Goal: Task Accomplishment & Management: Complete application form

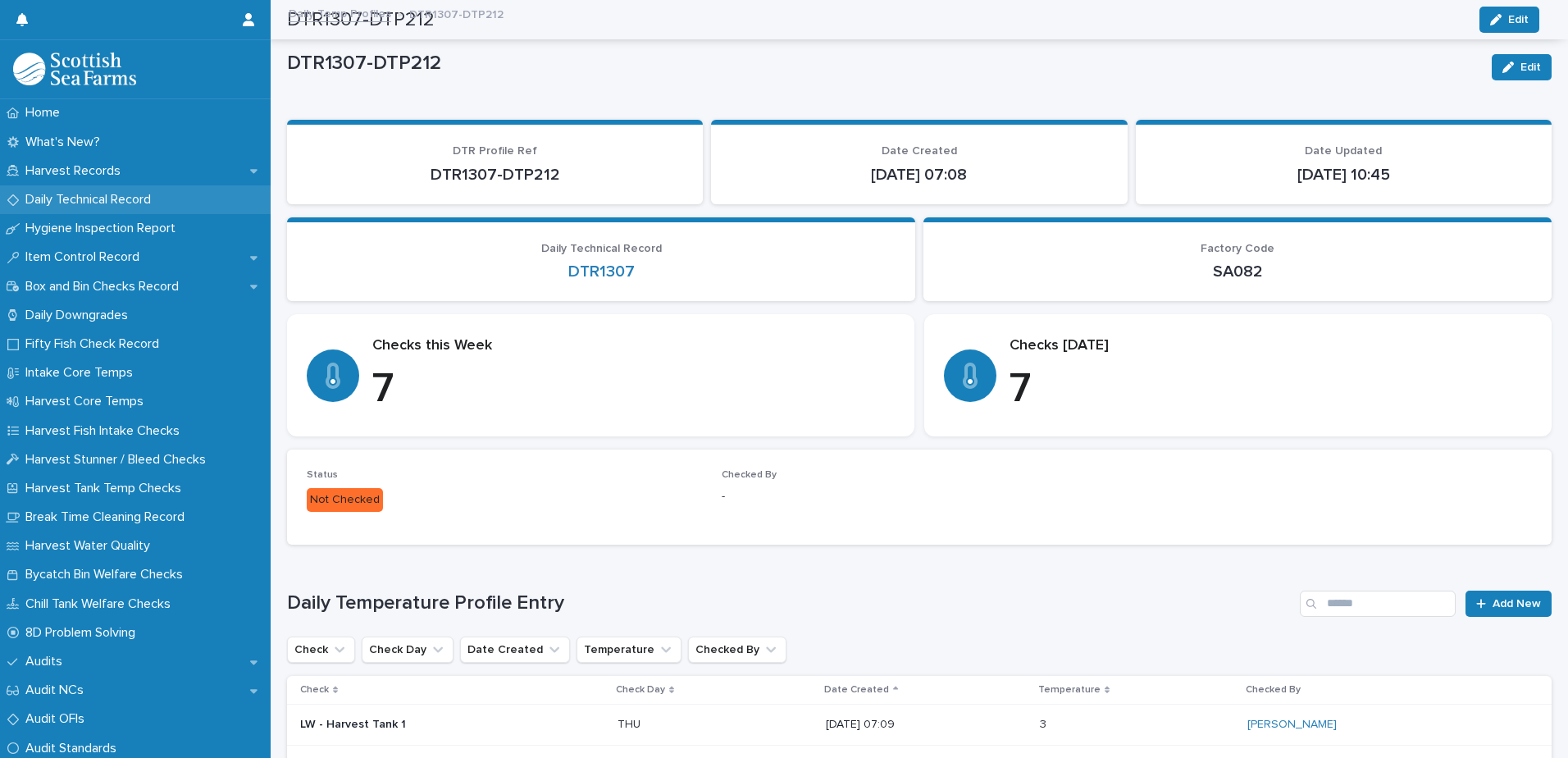
scroll to position [410, 0]
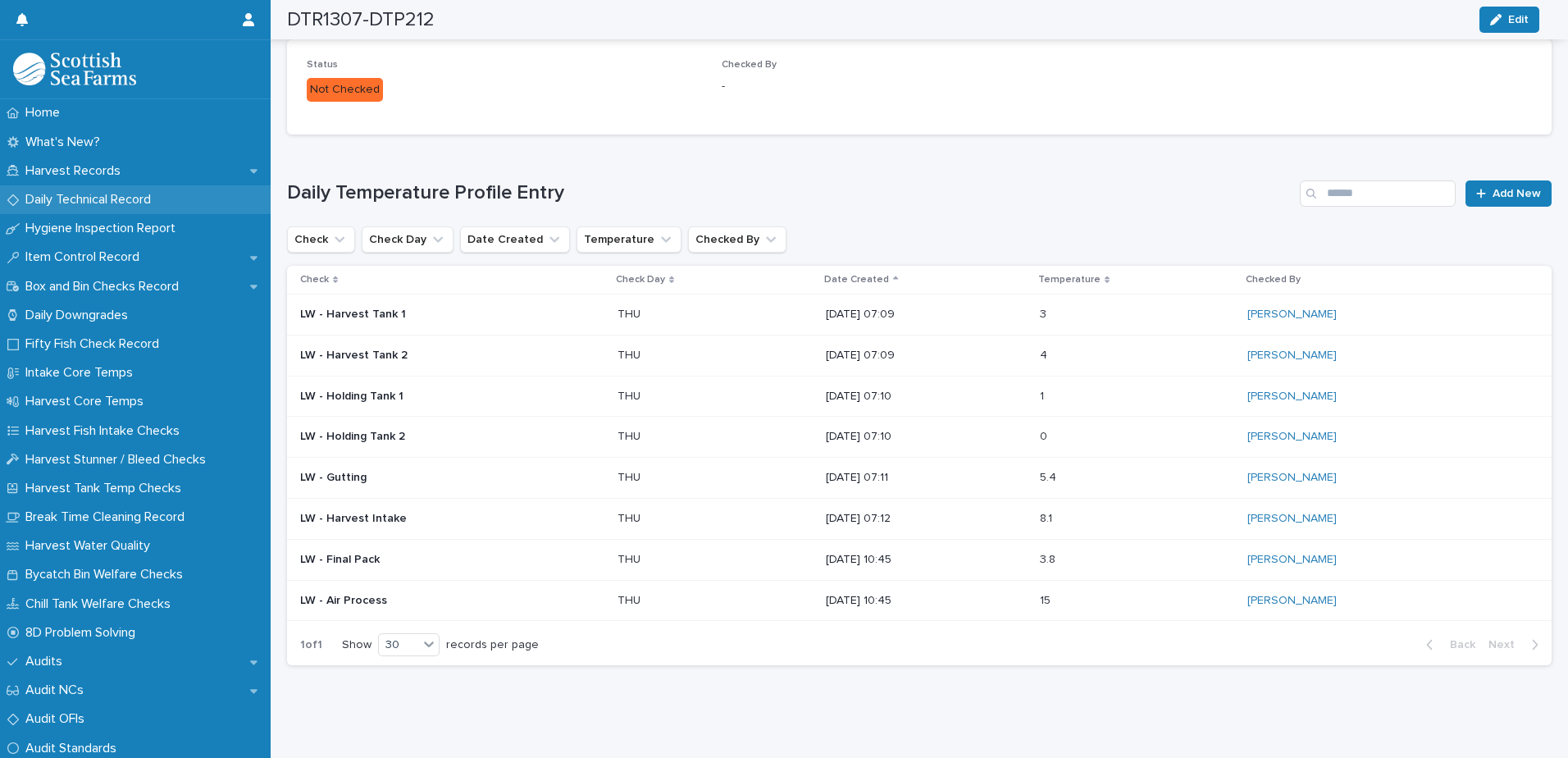
click at [44, 193] on p "Daily Technical Record" at bounding box center [91, 199] width 145 height 16
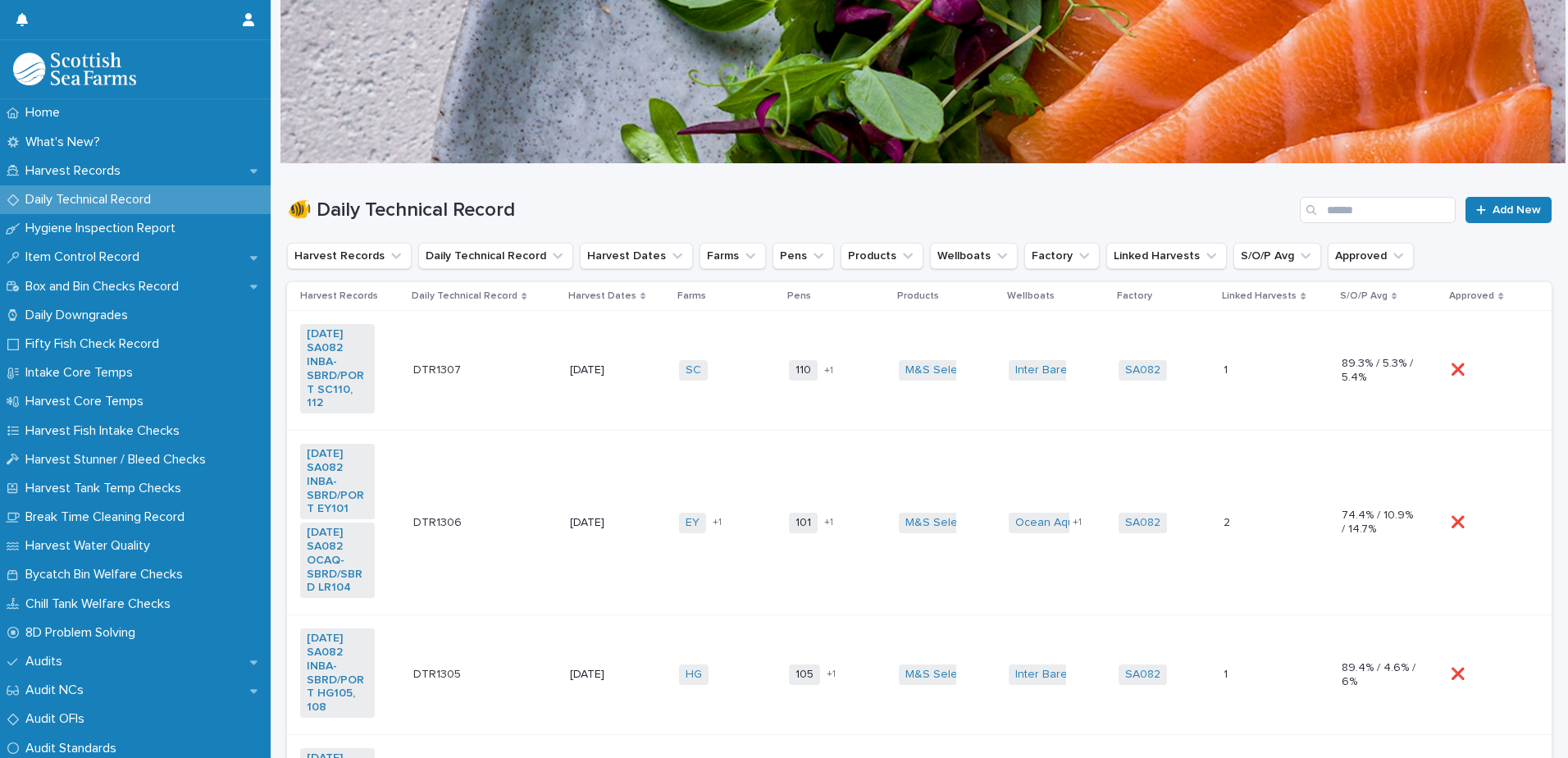
click at [729, 388] on td "SC + 0" at bounding box center [728, 371] width 110 height 120
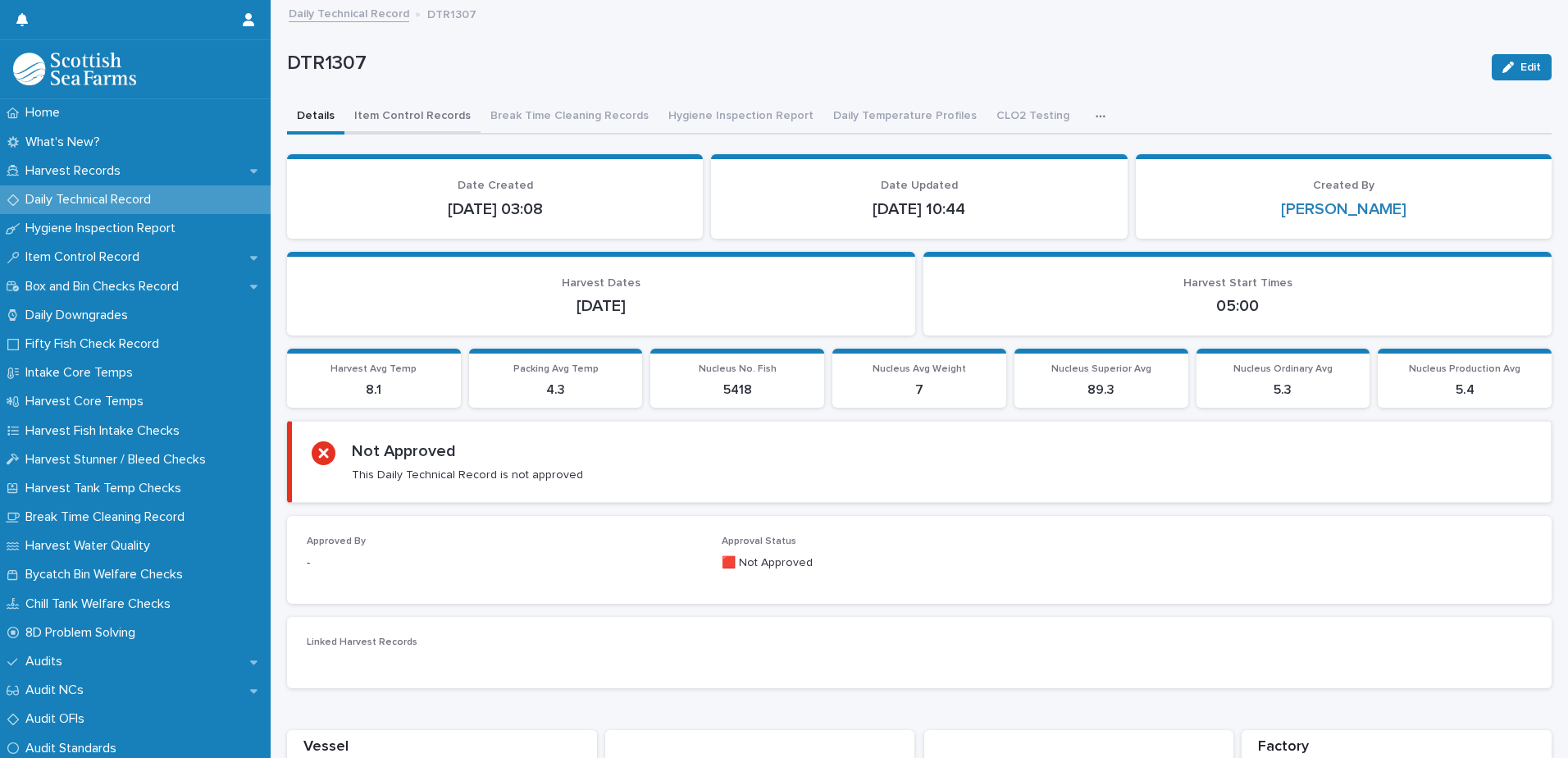
click at [400, 115] on button "Item Control Records" at bounding box center [412, 118] width 136 height 35
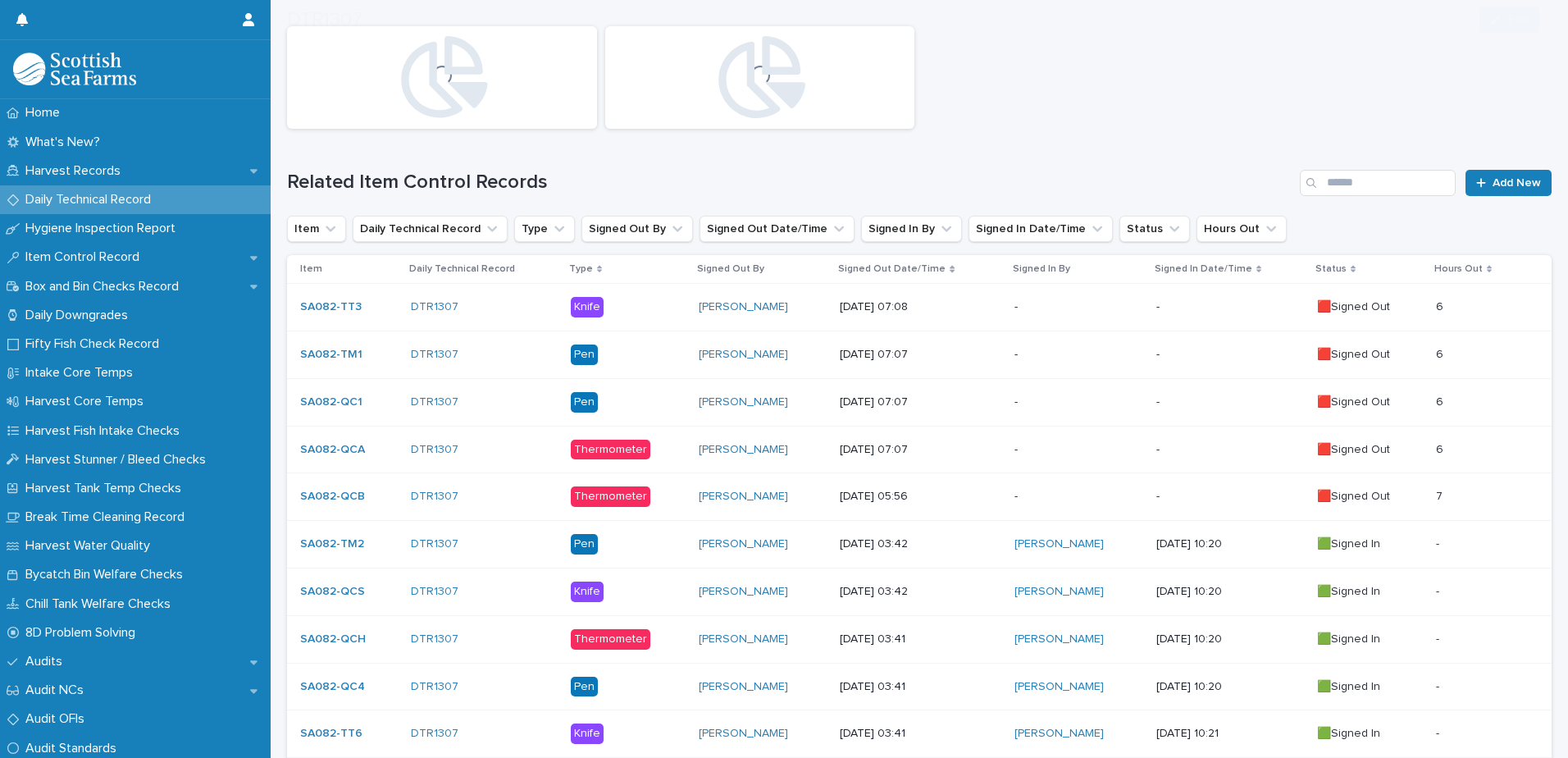
scroll to position [328, 0]
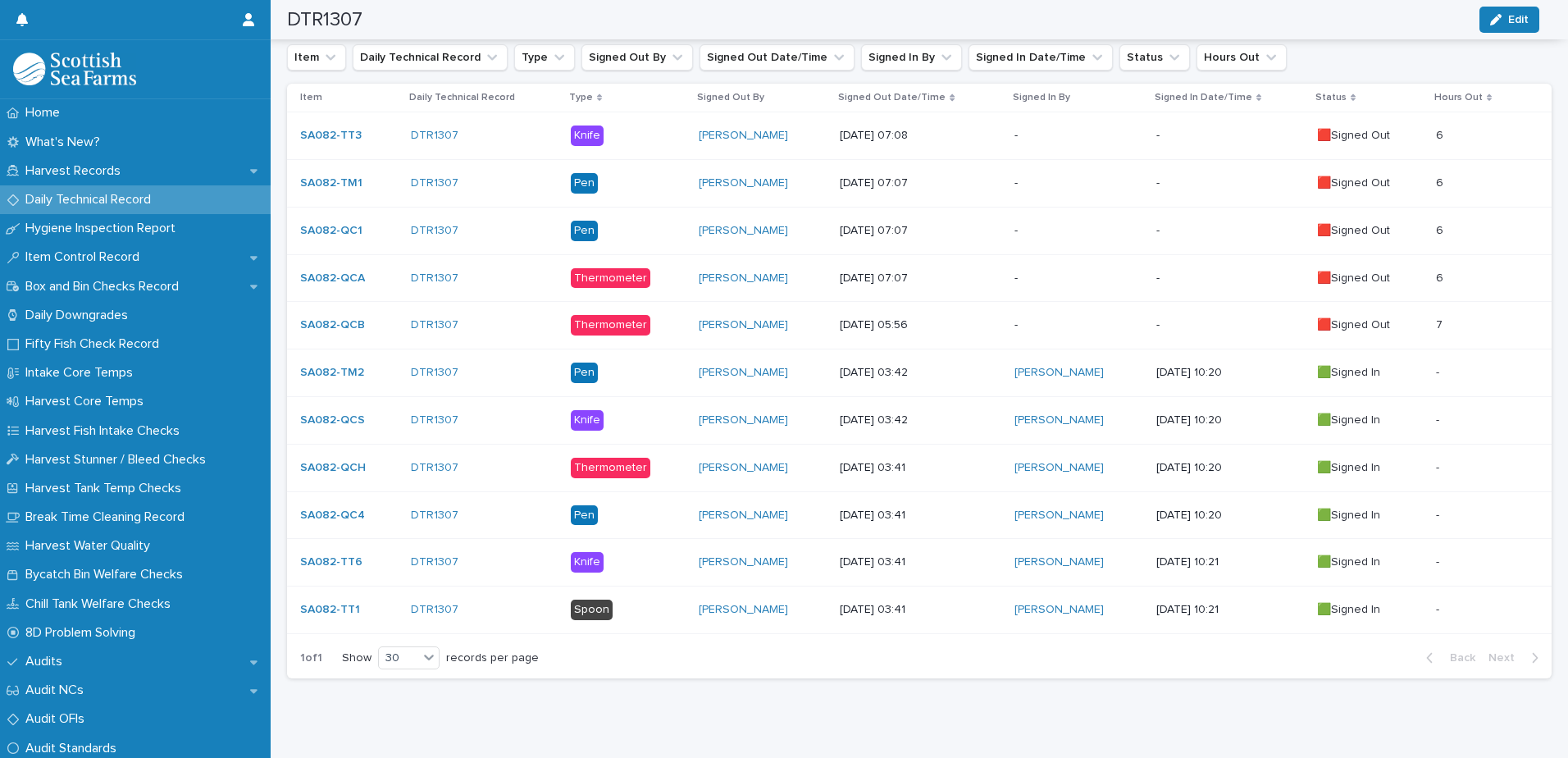
click at [1167, 319] on p "-" at bounding box center [1230, 325] width 147 height 14
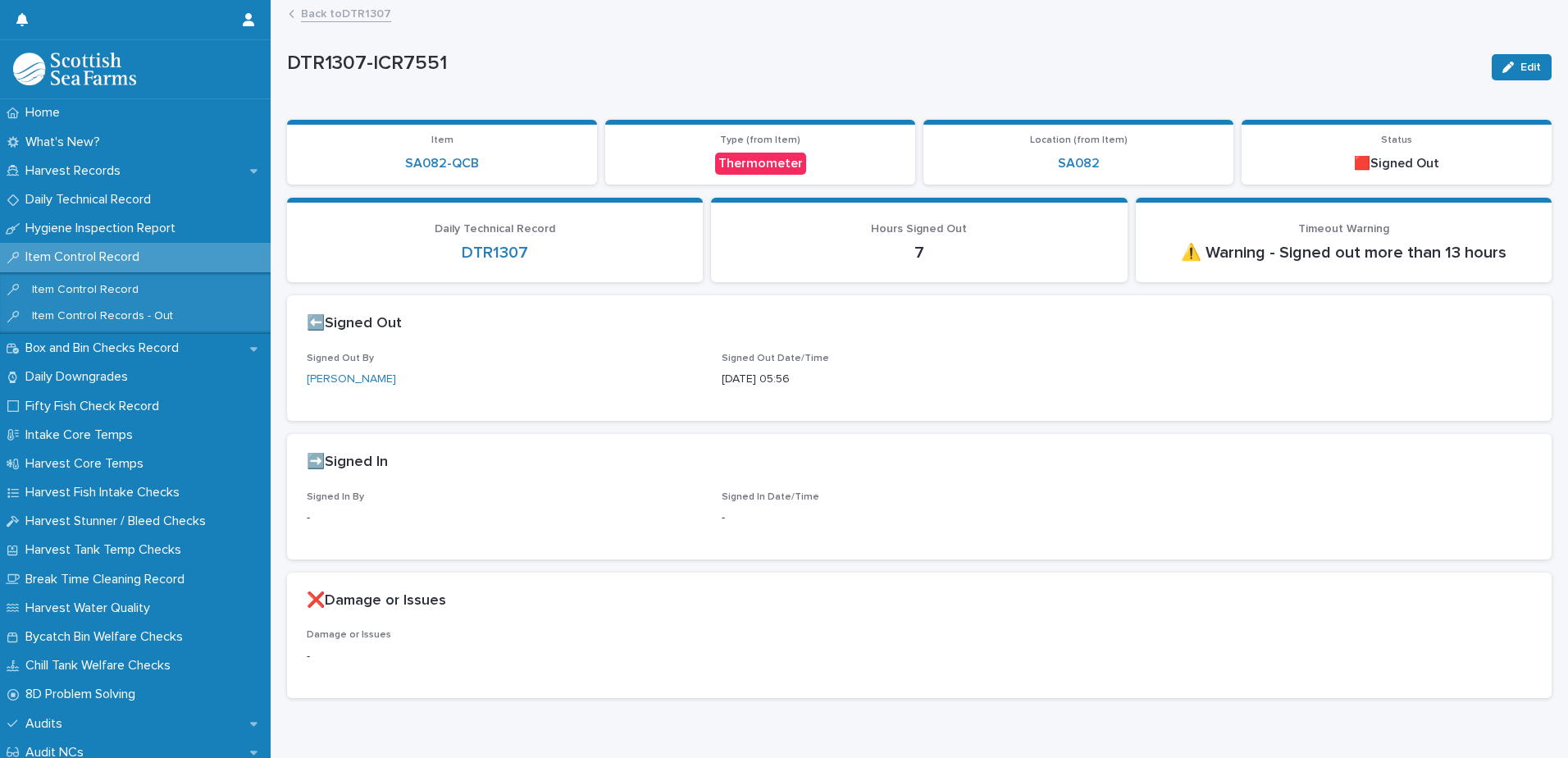
click at [1520, 63] on span "Edit" at bounding box center [1530, 67] width 21 height 12
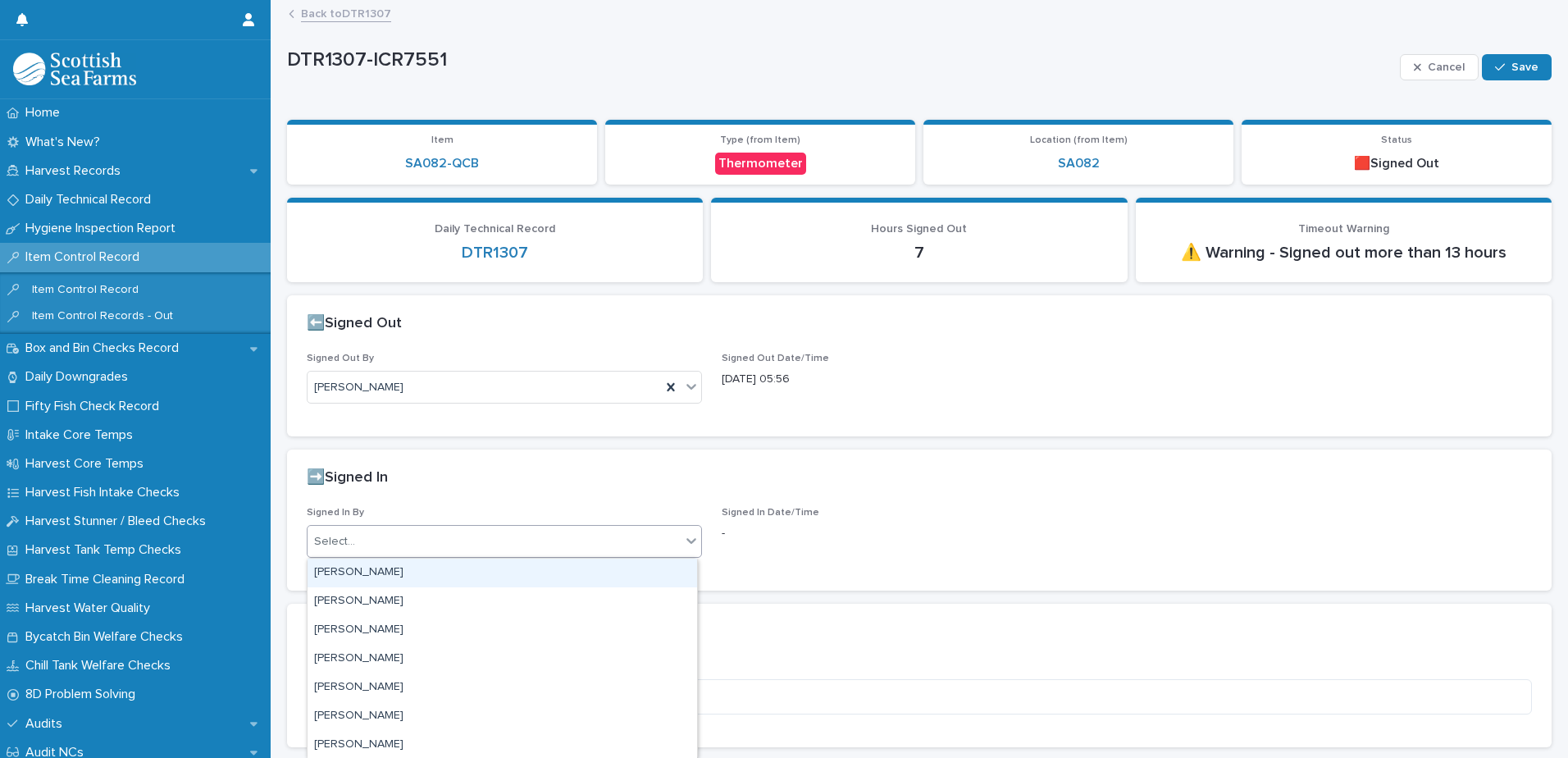
click at [344, 542] on div "Select..." at bounding box center [335, 542] width 41 height 17
type input "*****"
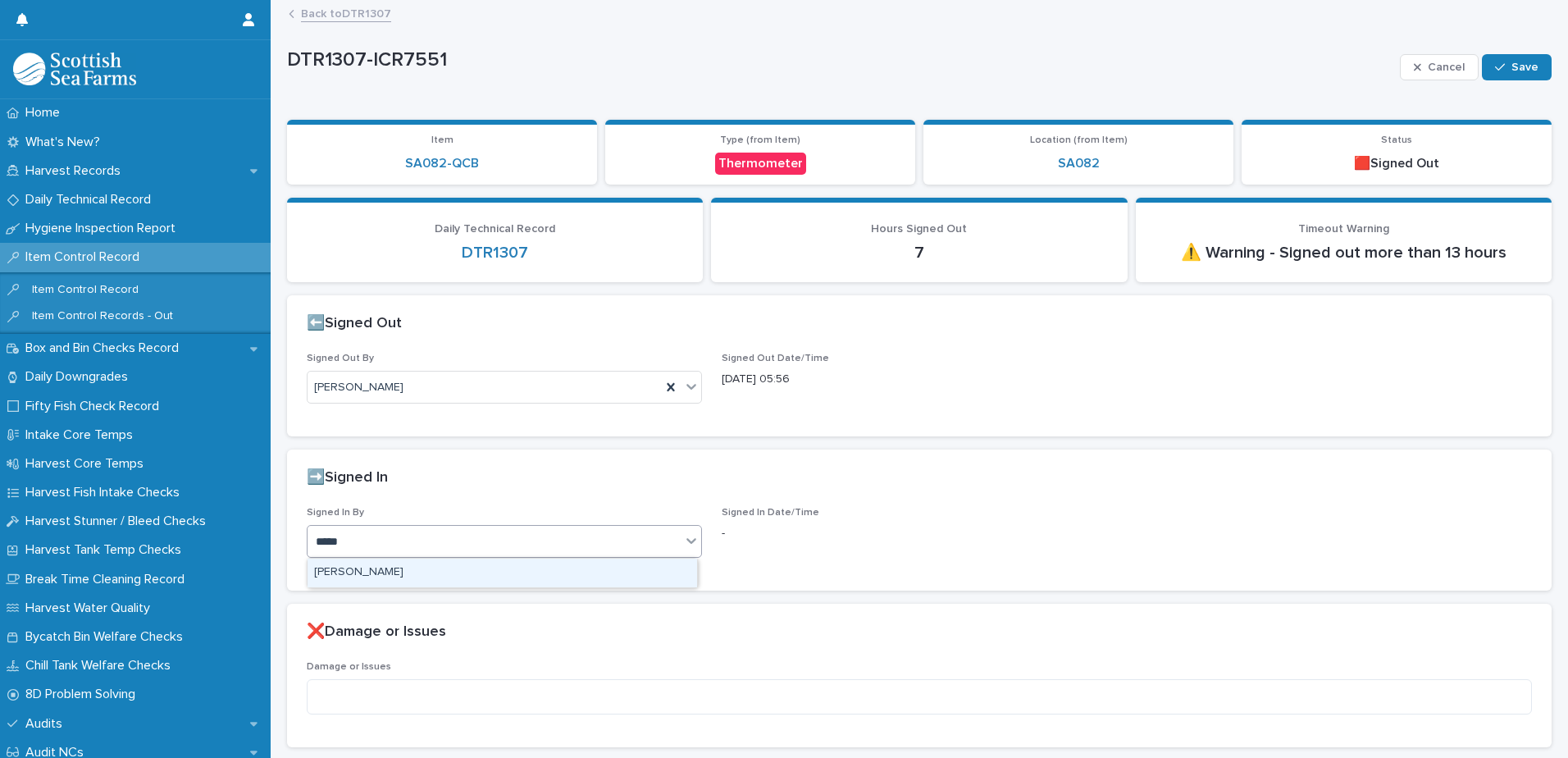
drag, startPoint x: 320, startPoint y: 582, endPoint x: 332, endPoint y: 580, distance: 12.2
click at [321, 582] on div "[PERSON_NAME]" at bounding box center [503, 573] width 390 height 29
click at [1511, 63] on span "Save" at bounding box center [1524, 67] width 27 height 12
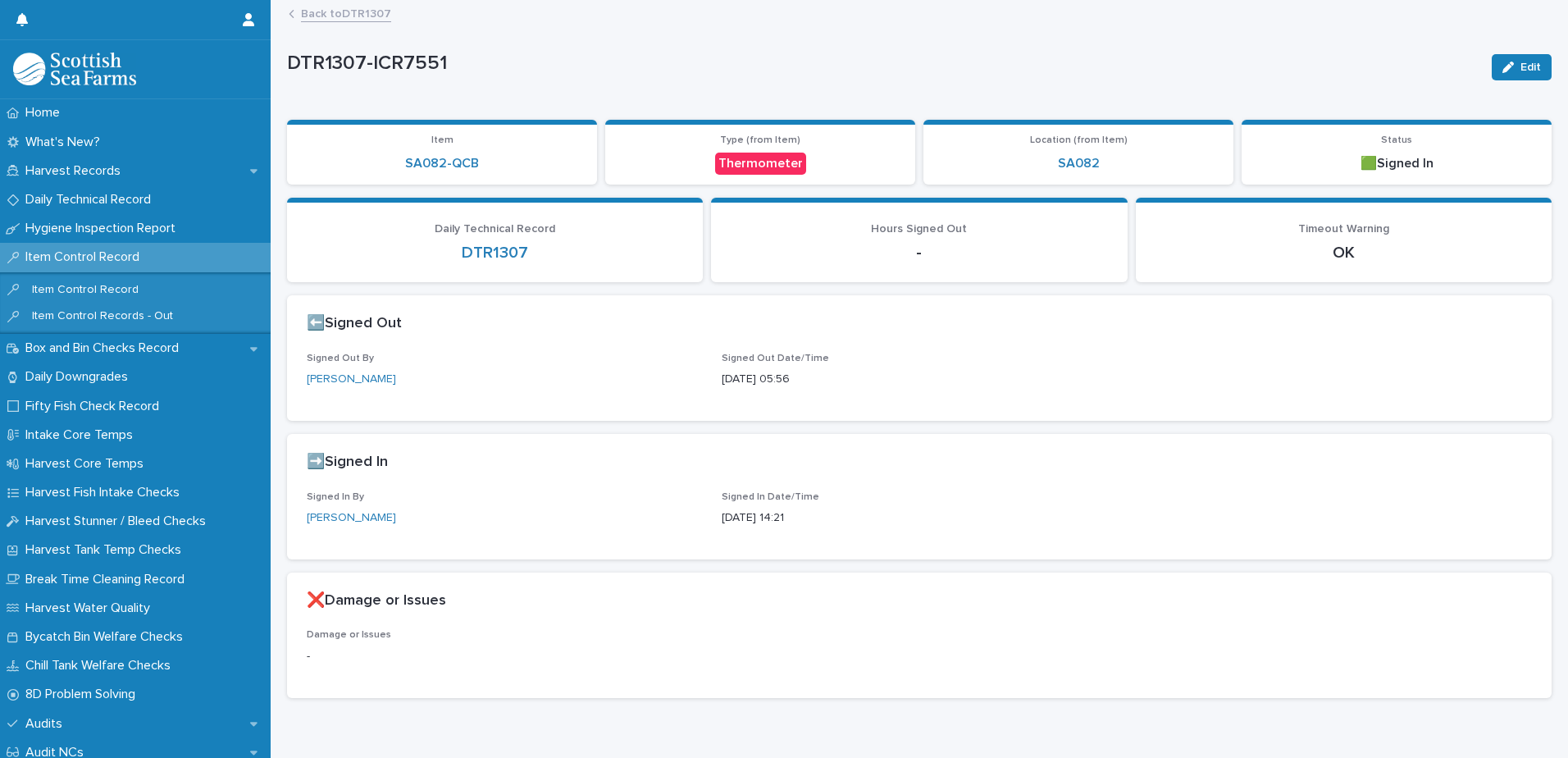
click at [353, 9] on link "Back to DTR1307" at bounding box center [346, 12] width 90 height 19
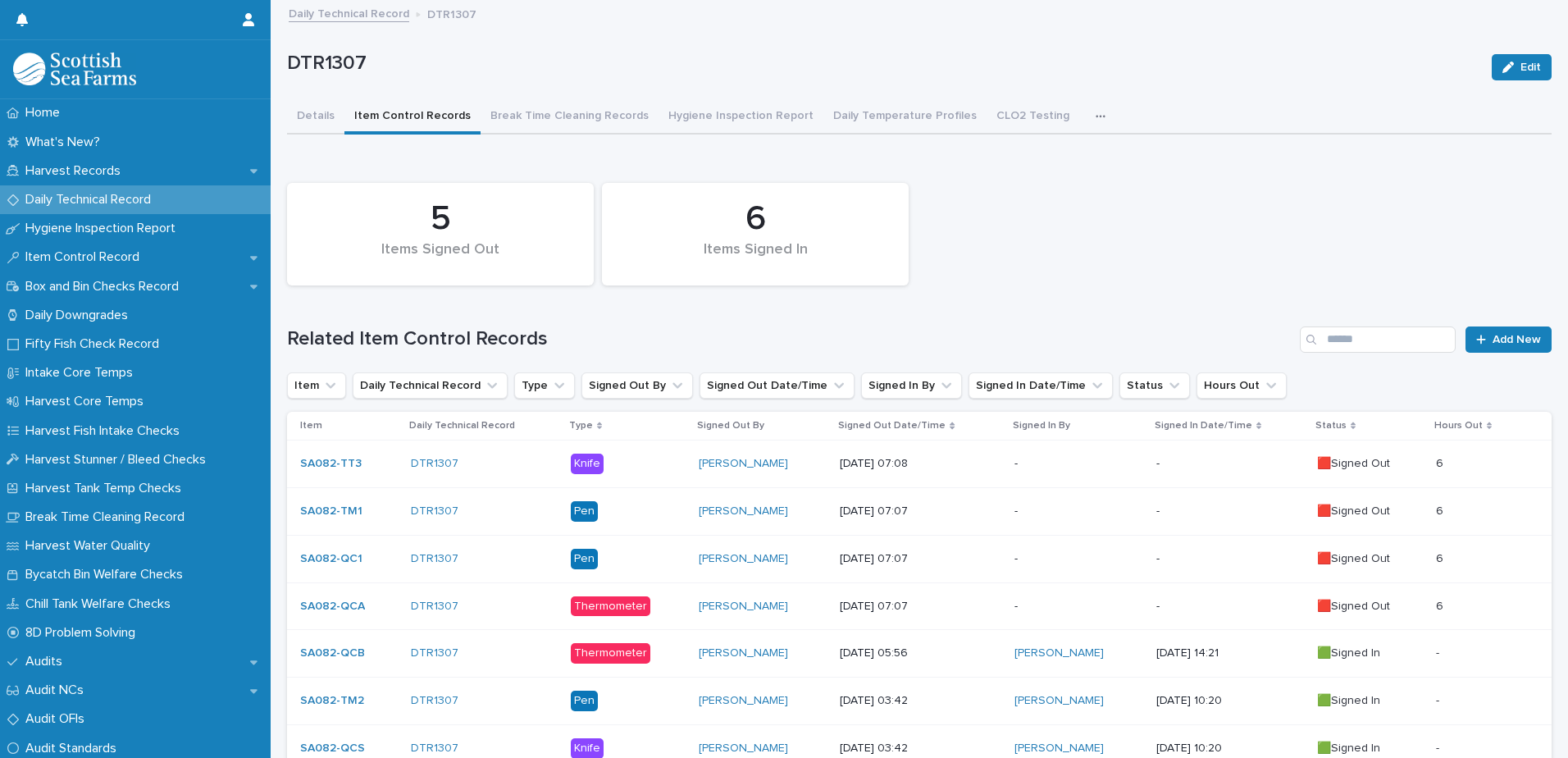
click at [1185, 616] on div "-" at bounding box center [1230, 607] width 147 height 27
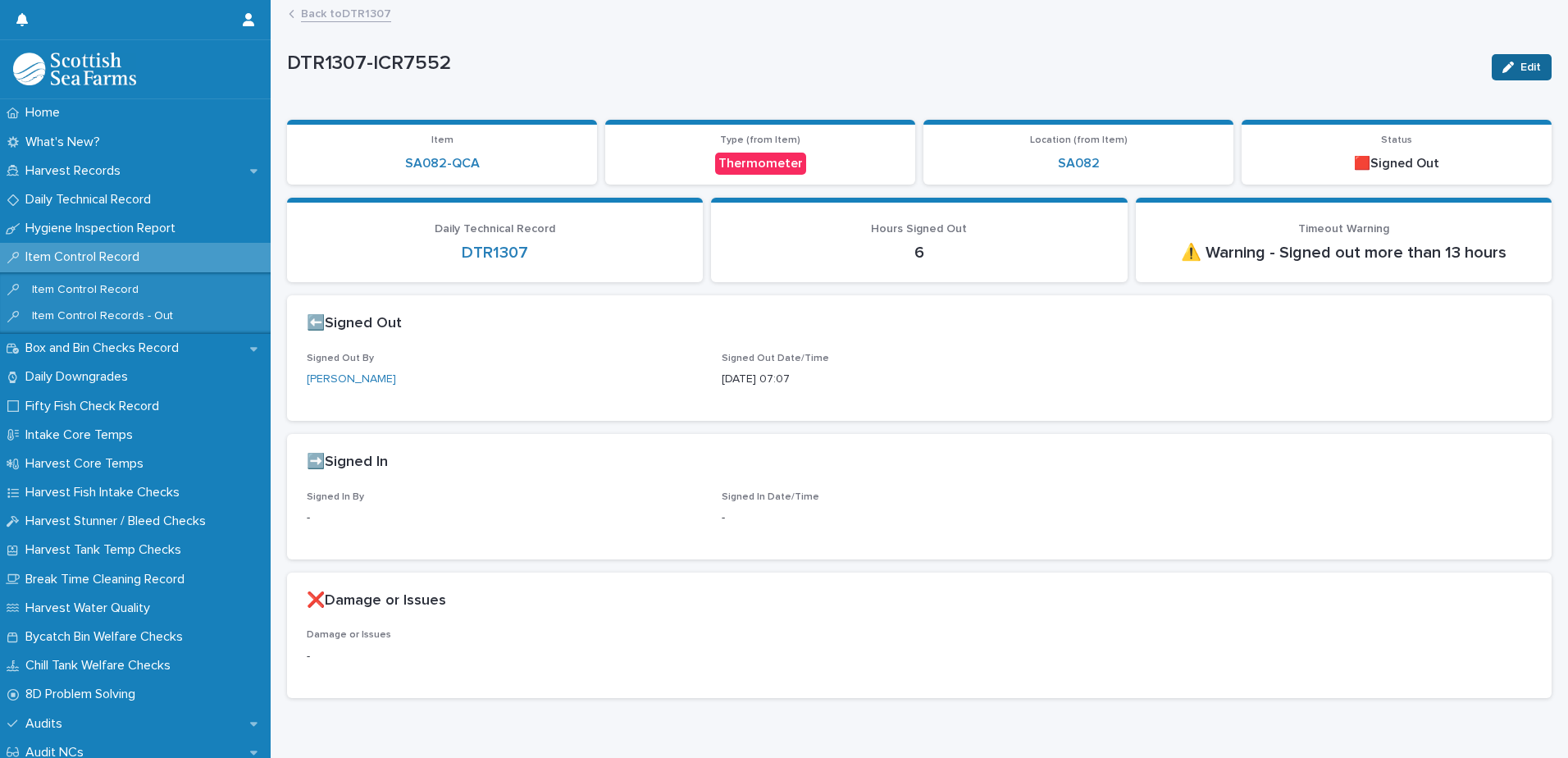
click at [1496, 77] on button "Edit" at bounding box center [1522, 67] width 60 height 26
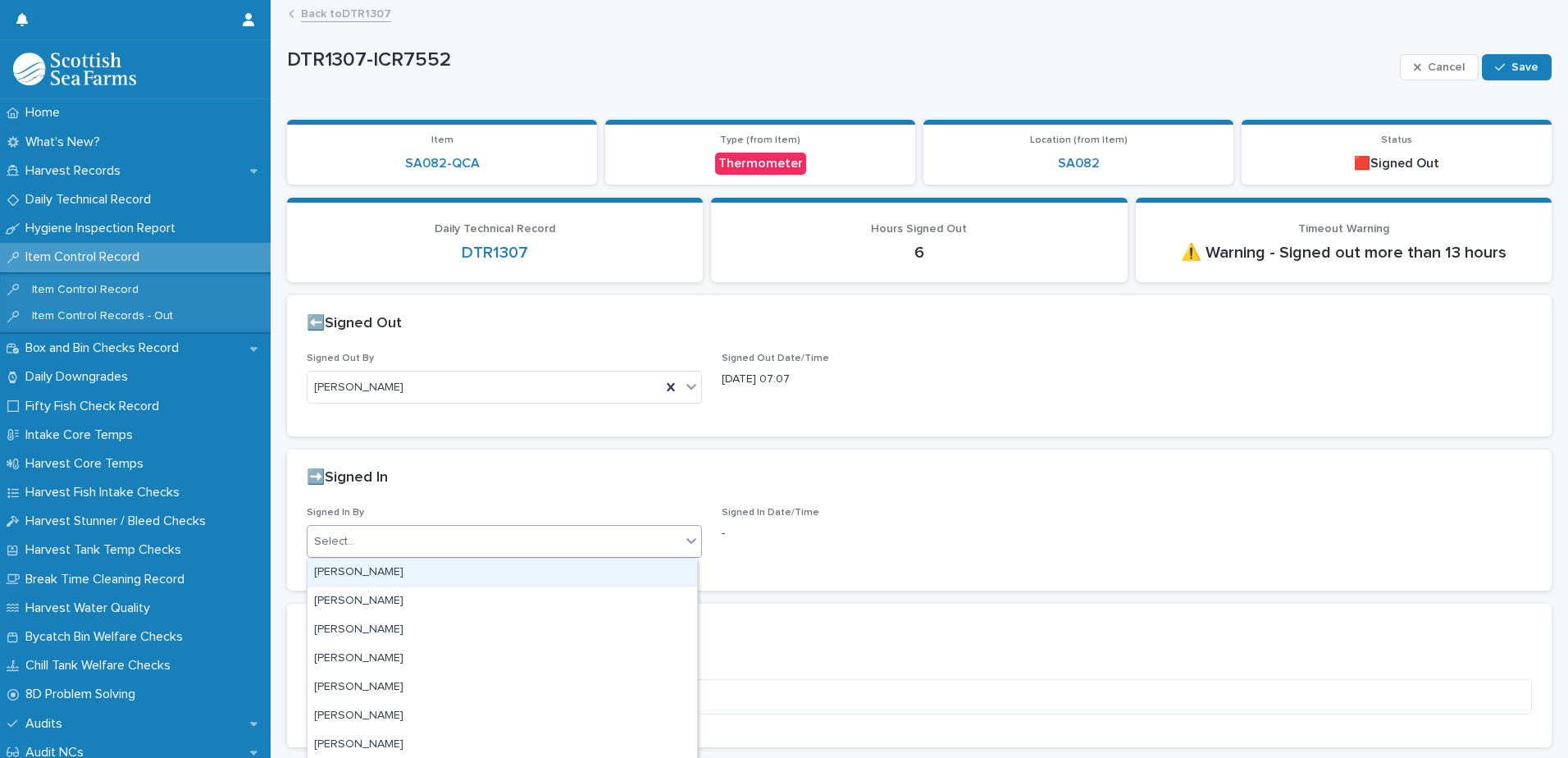
click at [440, 549] on div "Select..." at bounding box center [494, 542] width 373 height 27
type input "***"
click at [380, 571] on div "[PERSON_NAME]" at bounding box center [503, 573] width 390 height 29
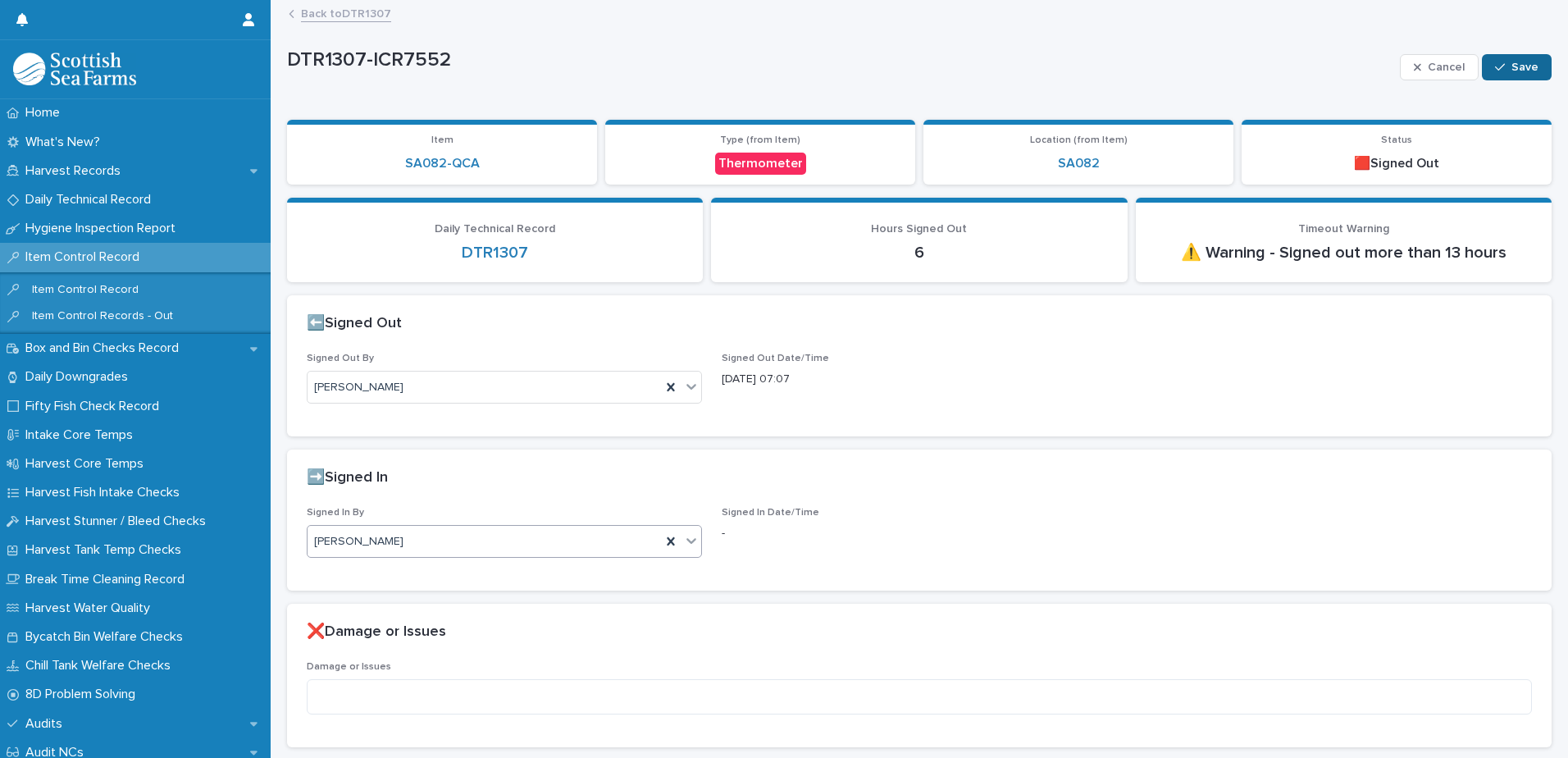
click at [1511, 68] on span "Save" at bounding box center [1524, 67] width 27 height 12
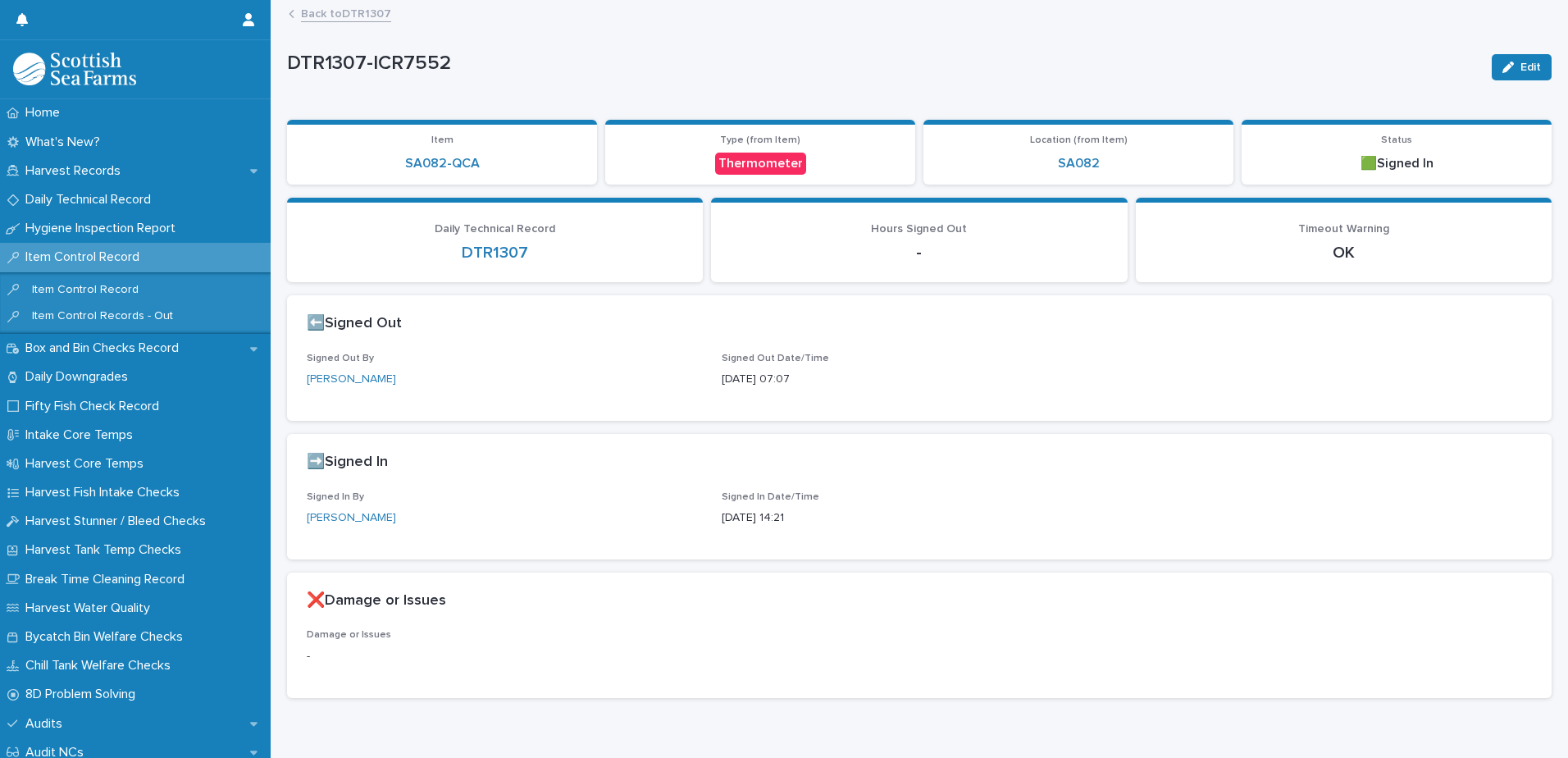
click at [332, 17] on link "Back to DTR1307" at bounding box center [346, 12] width 90 height 19
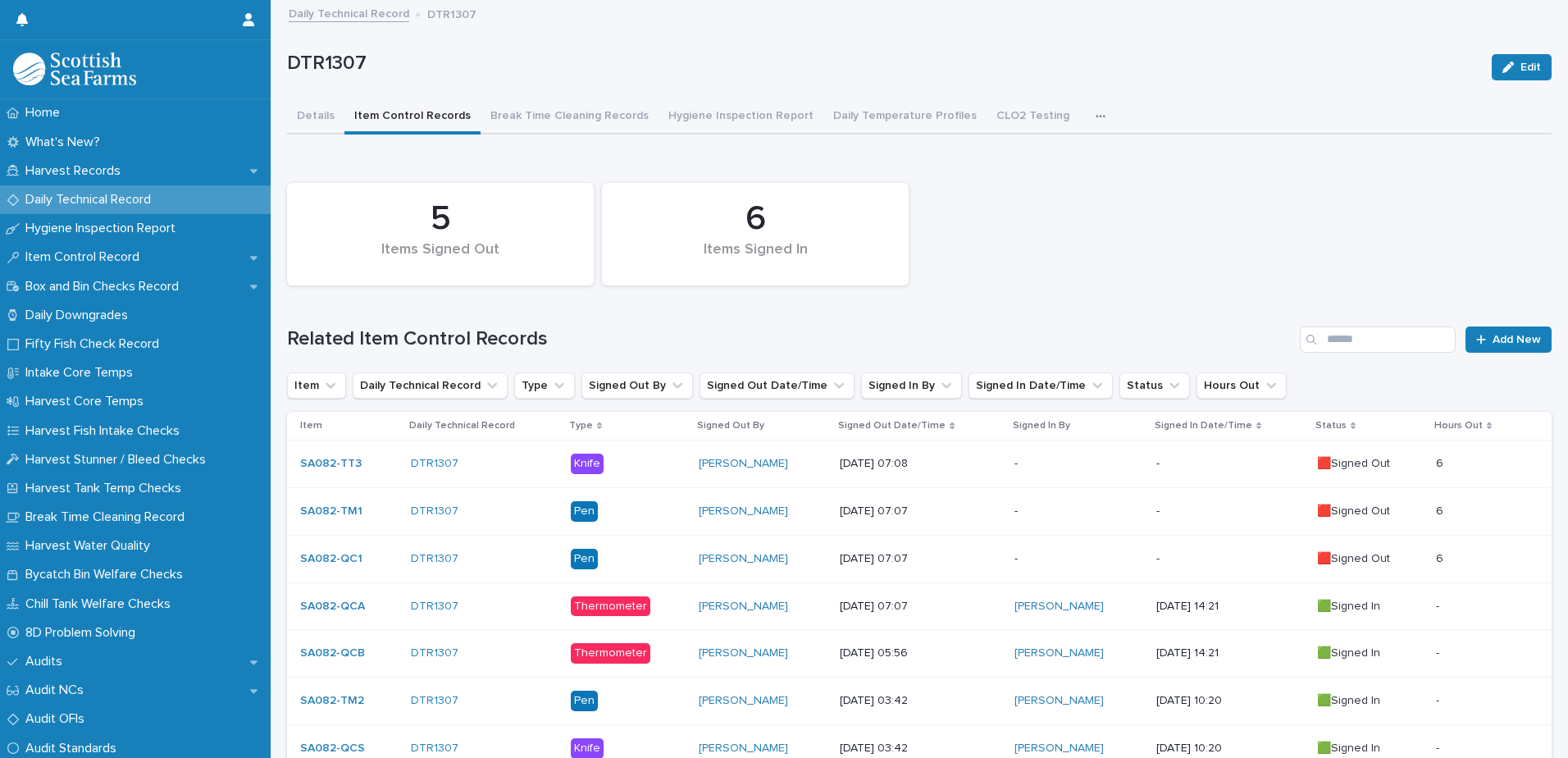
click at [1087, 558] on p "-" at bounding box center [1079, 559] width 128 height 14
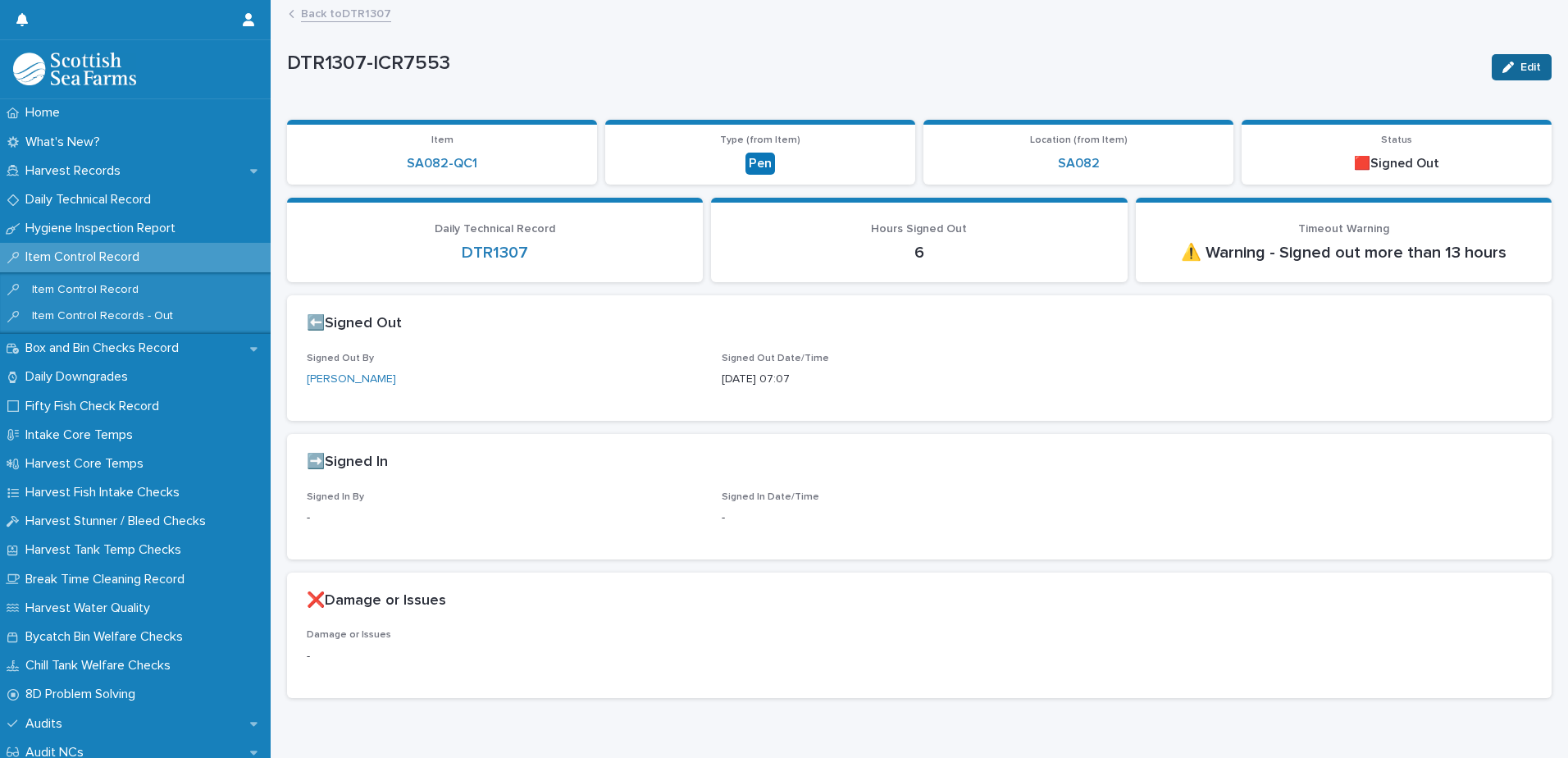
click at [1502, 71] on icon "button" at bounding box center [1508, 67] width 12 height 12
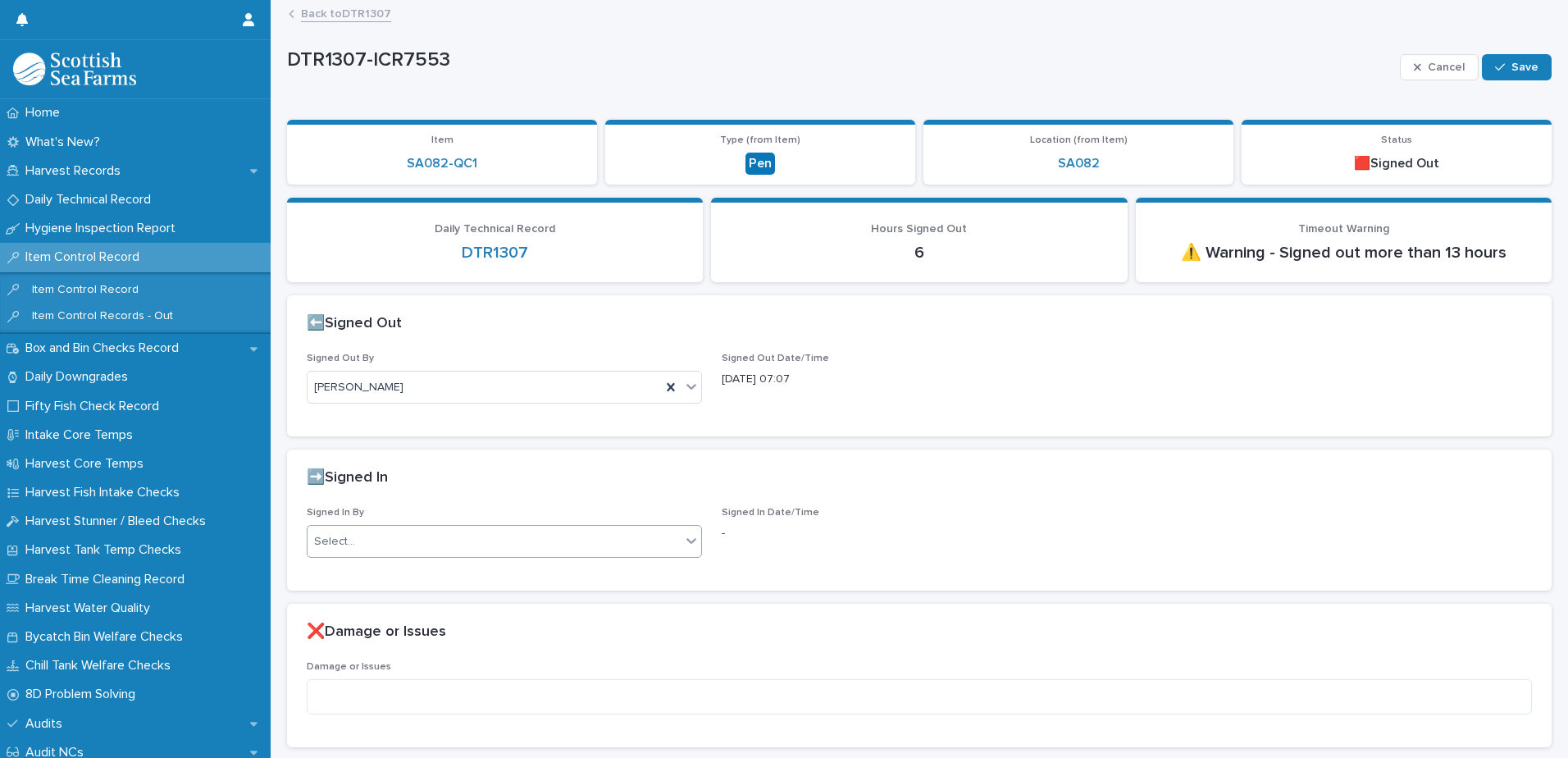
click at [348, 544] on div "Select..." at bounding box center [335, 542] width 41 height 17
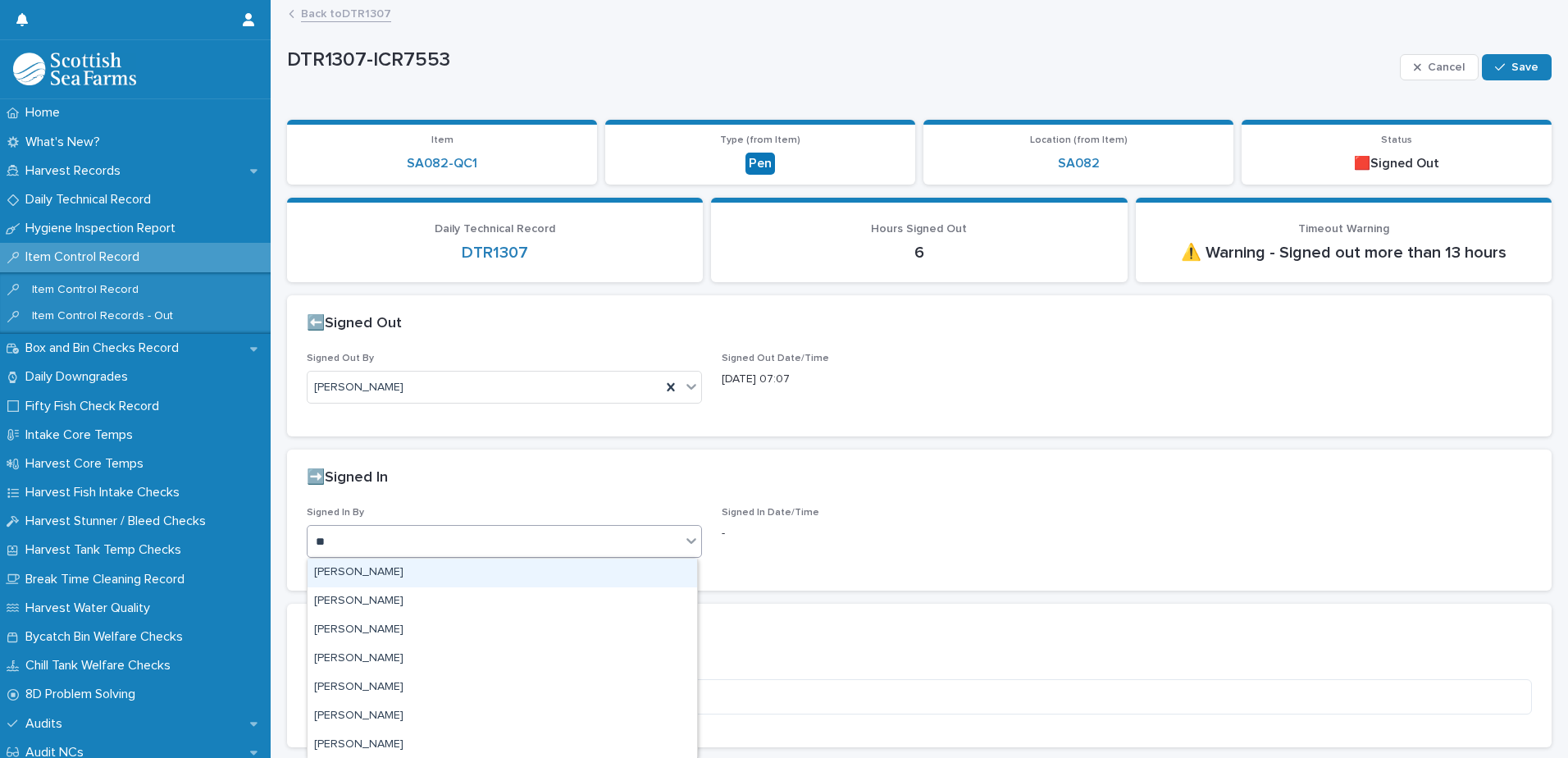
type input "***"
click at [353, 581] on div "[PERSON_NAME]" at bounding box center [503, 573] width 390 height 29
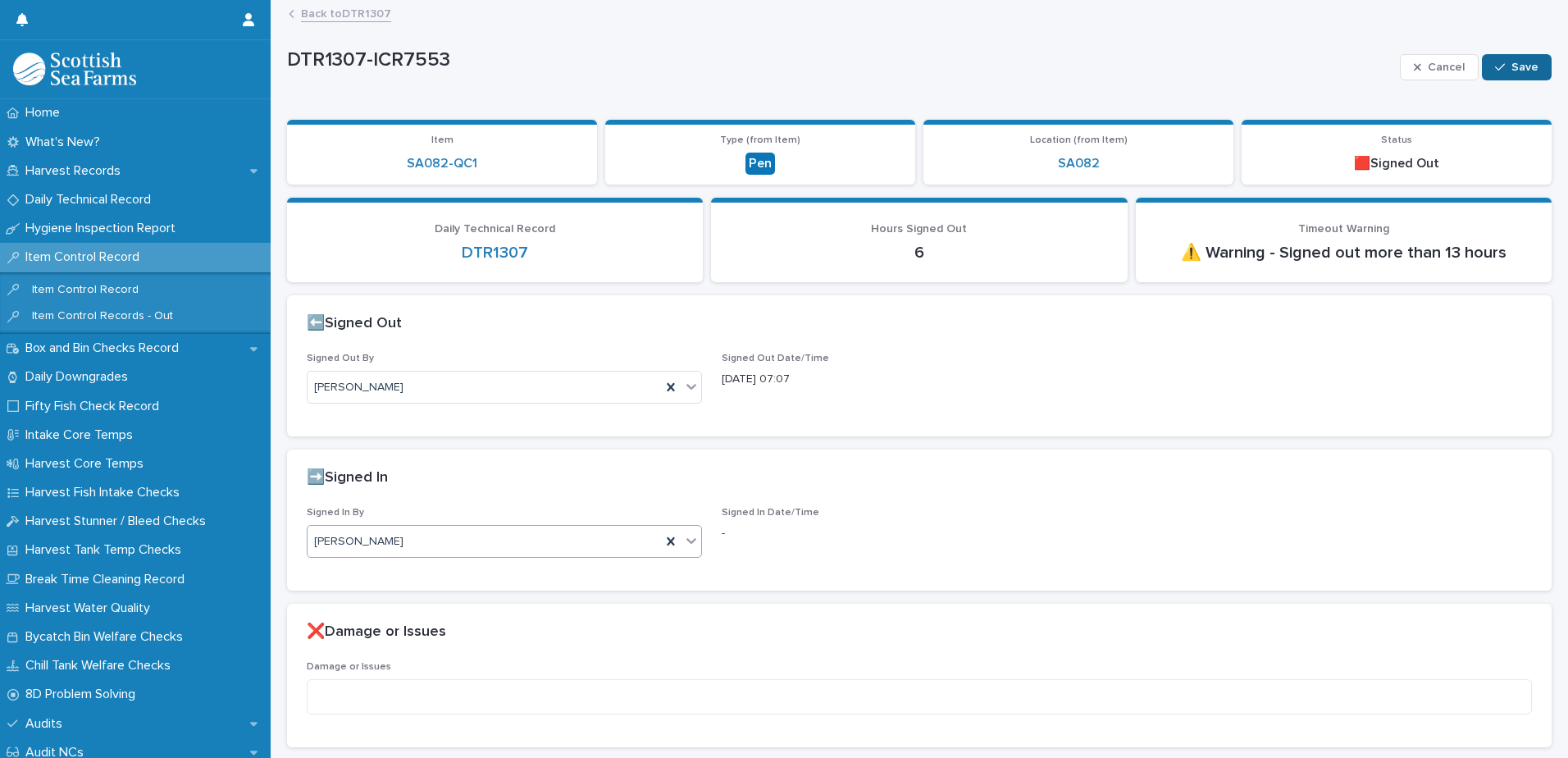
click at [1498, 59] on button "Save" at bounding box center [1517, 67] width 70 height 26
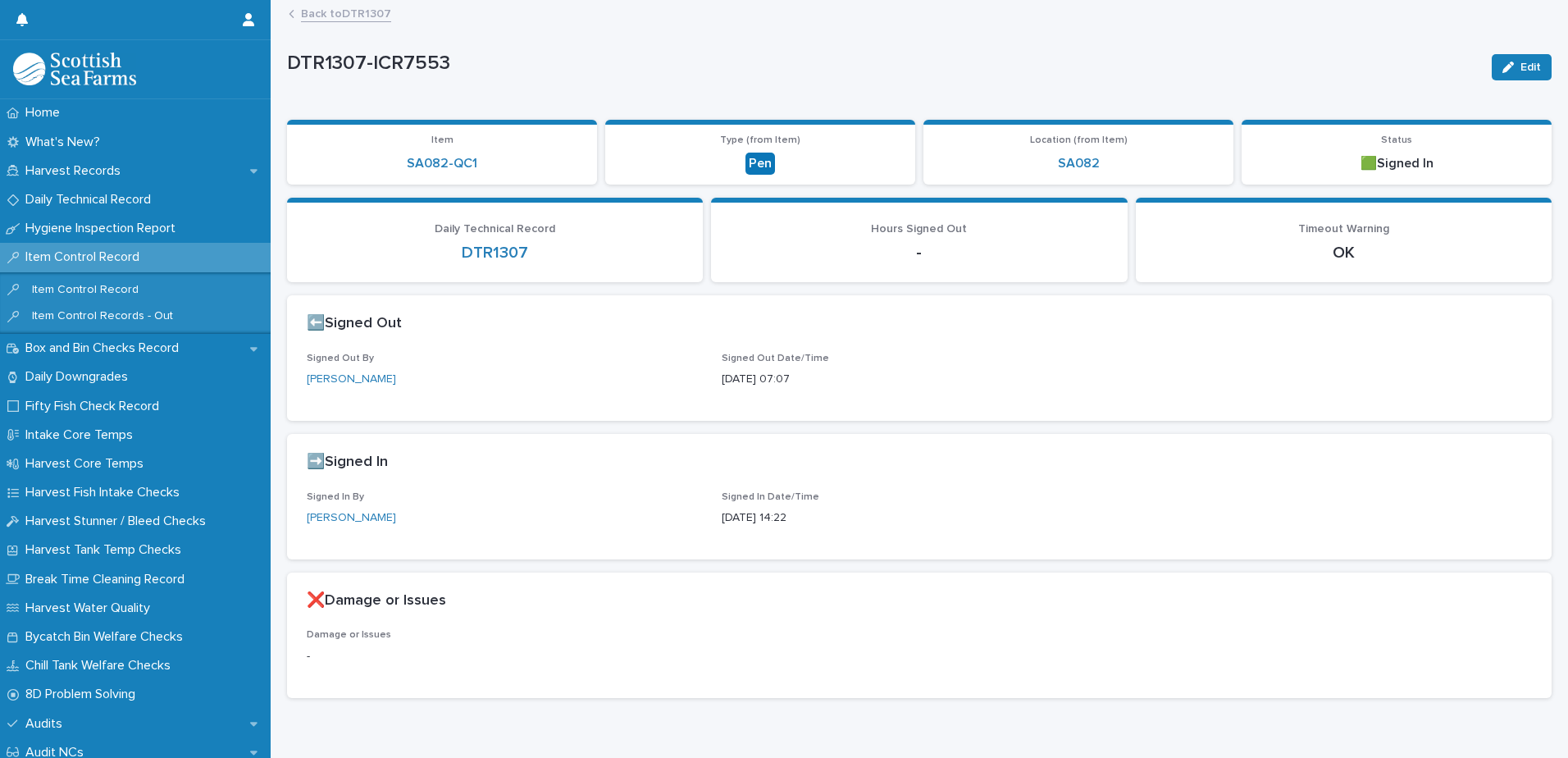
click at [314, 16] on link "Back to DTR1307" at bounding box center [346, 12] width 90 height 19
click at [1524, 63] on span "Edit" at bounding box center [1530, 67] width 21 height 12
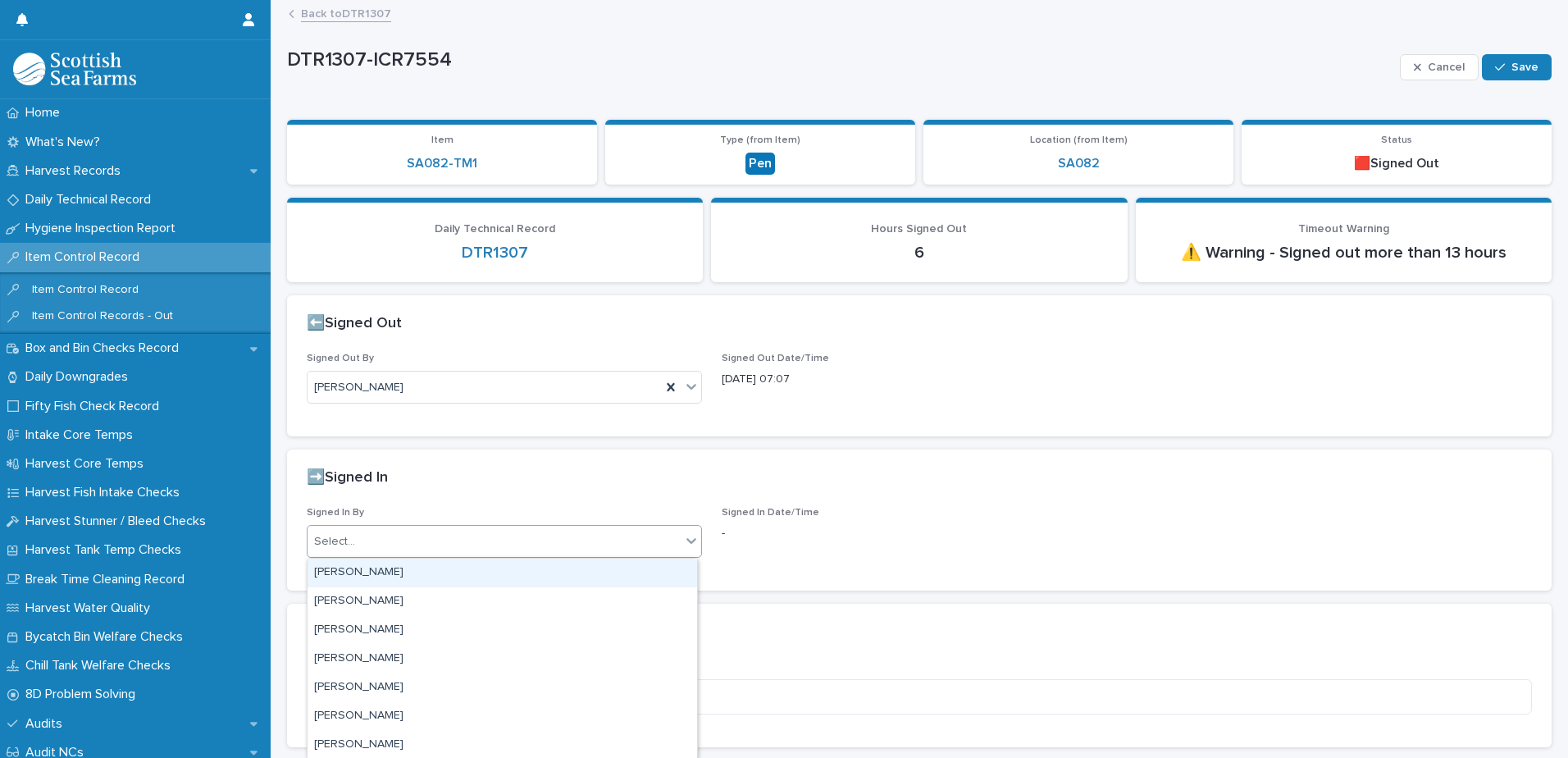
click at [341, 537] on div "Select..." at bounding box center [335, 542] width 41 height 17
type input "***"
click at [344, 570] on div "[PERSON_NAME]" at bounding box center [503, 573] width 390 height 29
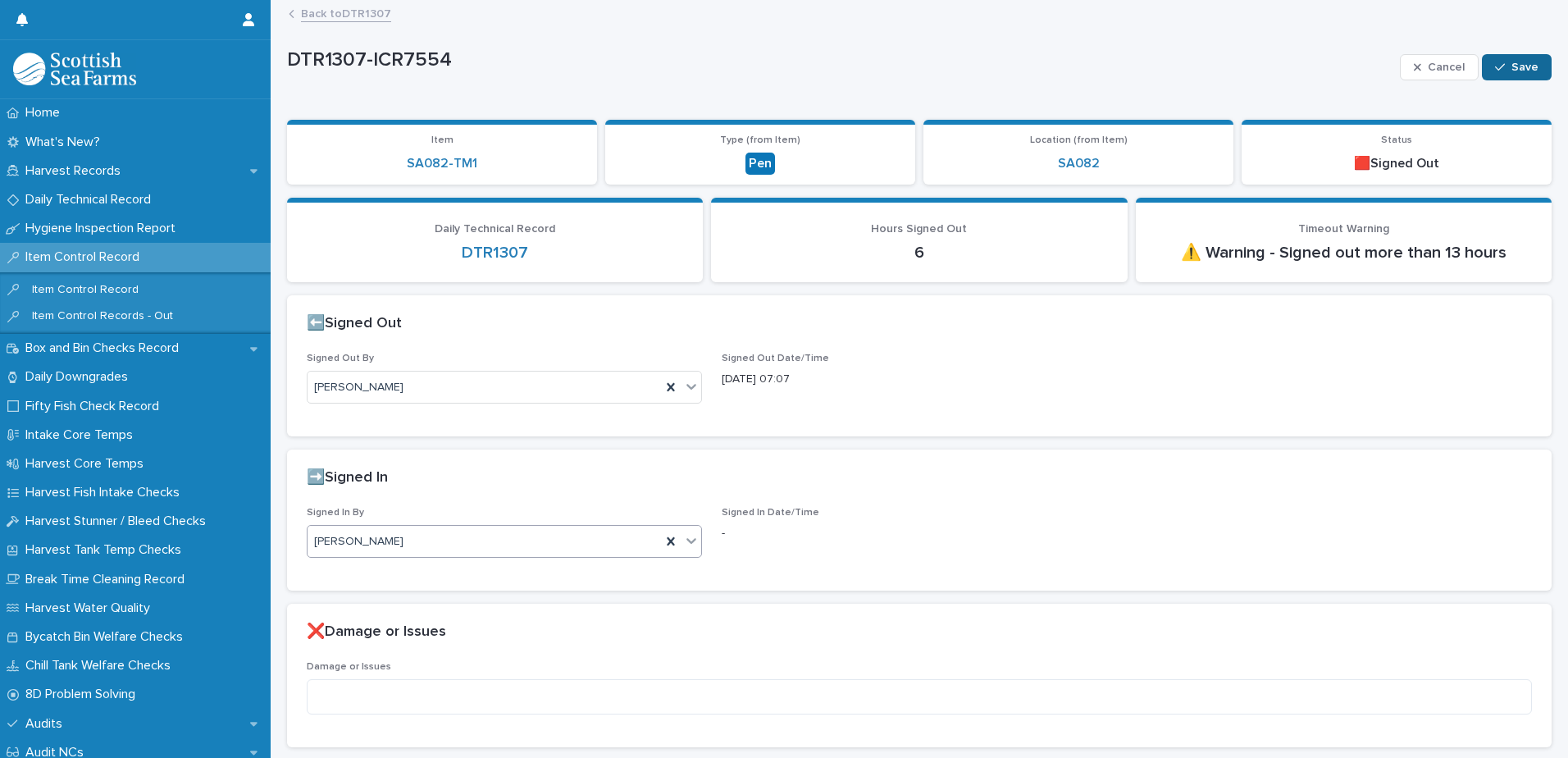
click at [1518, 64] on span "Save" at bounding box center [1524, 67] width 27 height 12
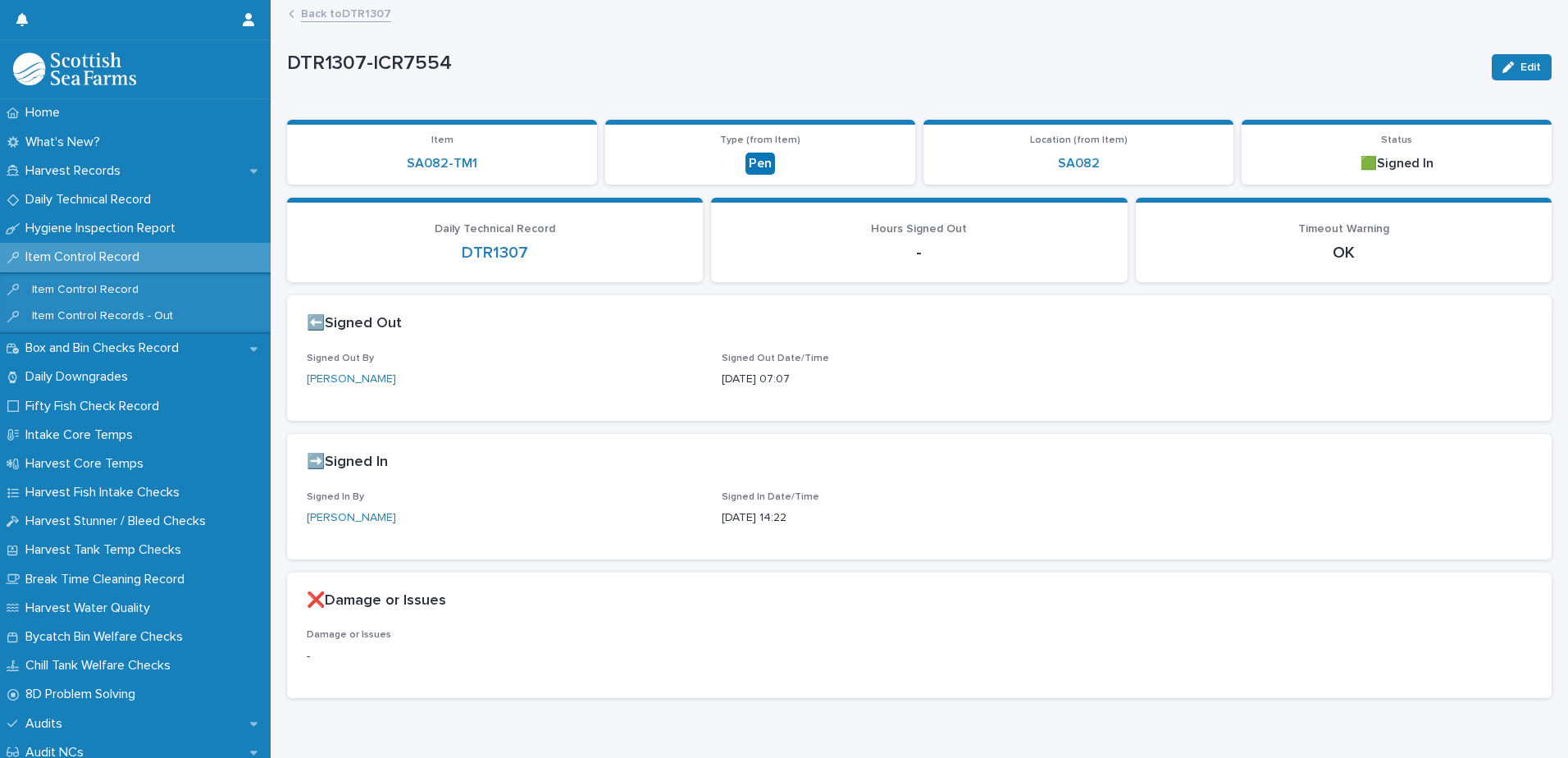
click at [327, 16] on link "Back to DTR1307" at bounding box center [346, 12] width 90 height 19
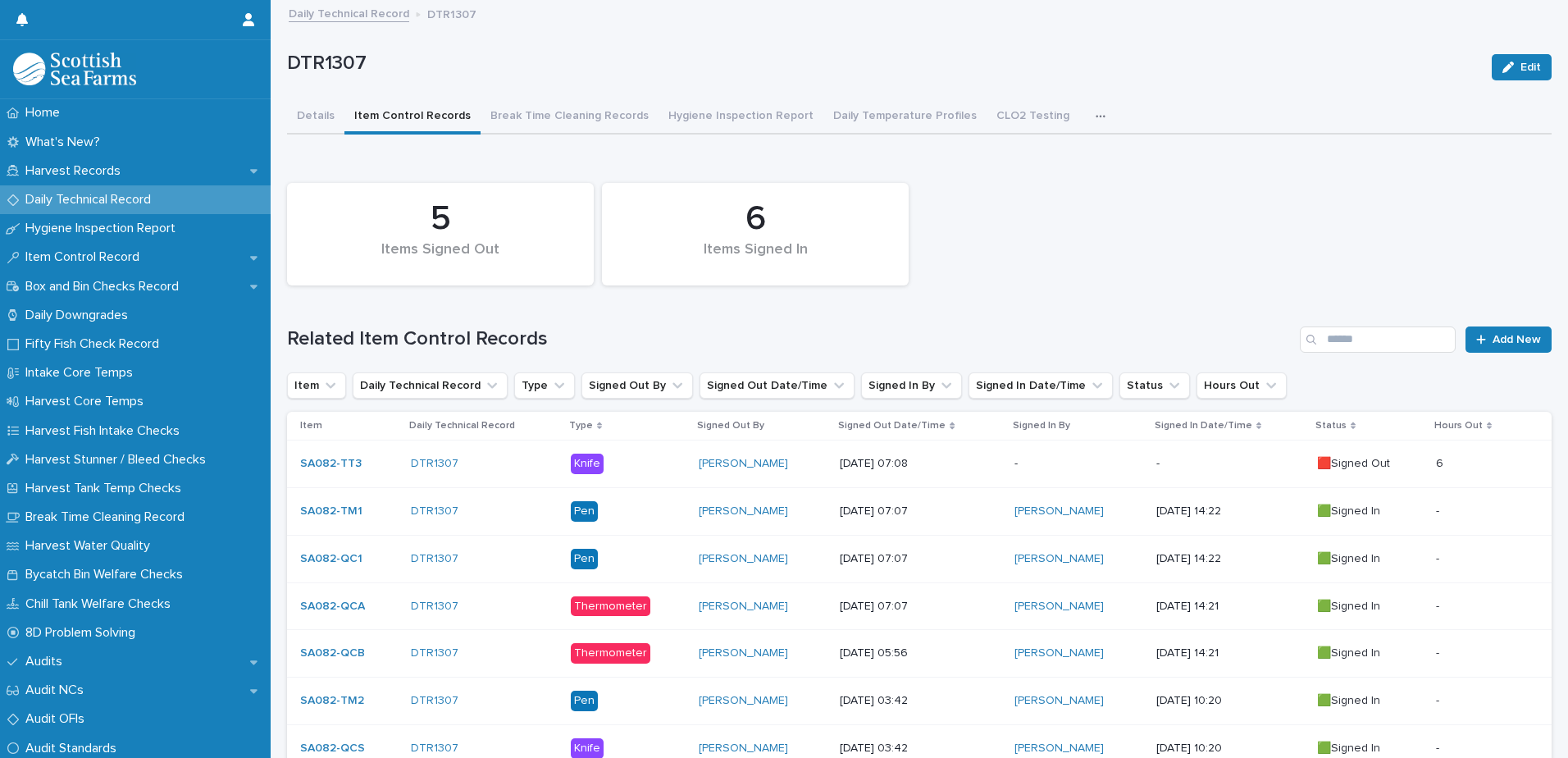
click at [1053, 467] on p "-" at bounding box center [1079, 463] width 128 height 14
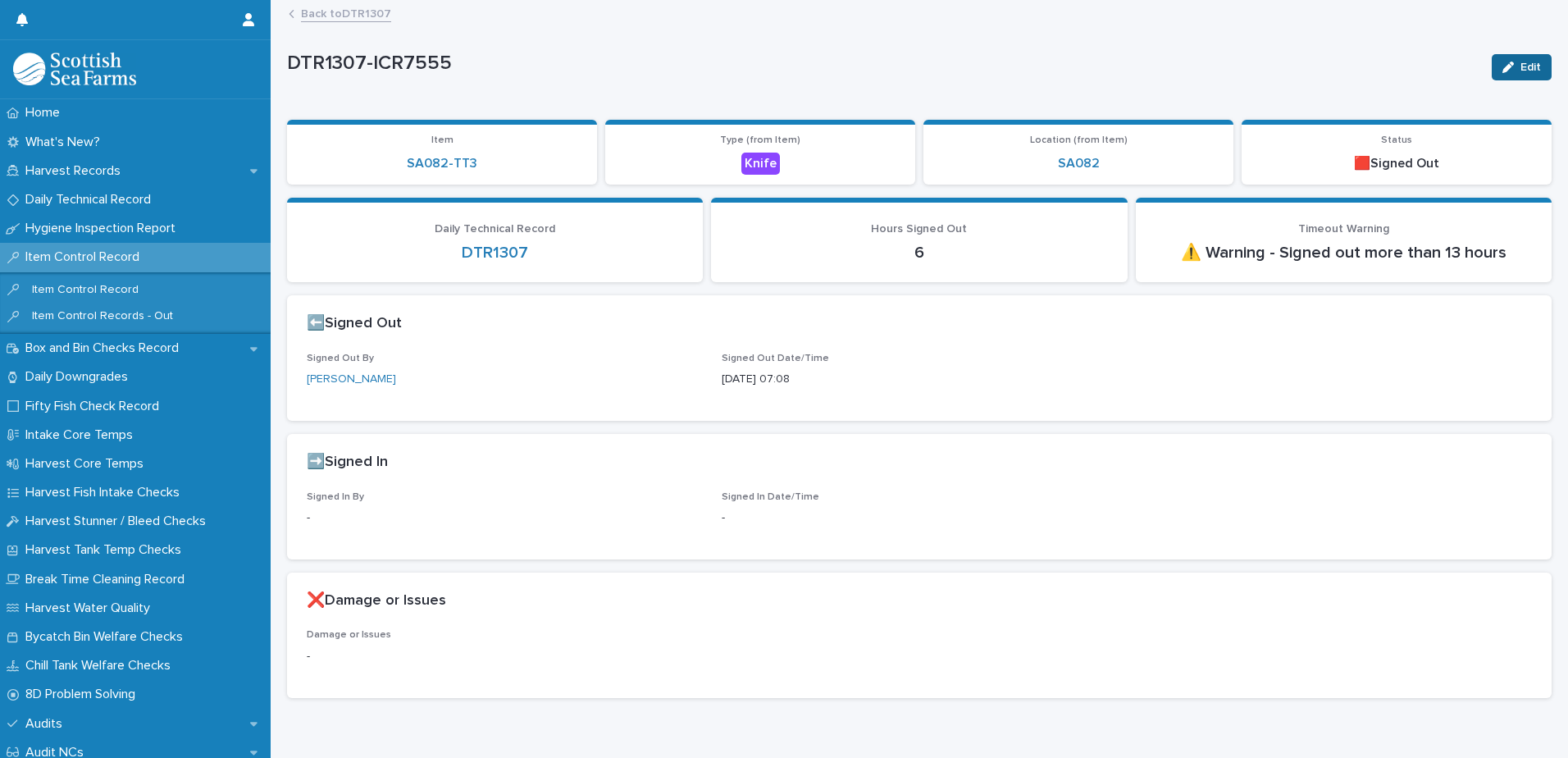
click at [1502, 66] on icon "button" at bounding box center [1508, 67] width 12 height 12
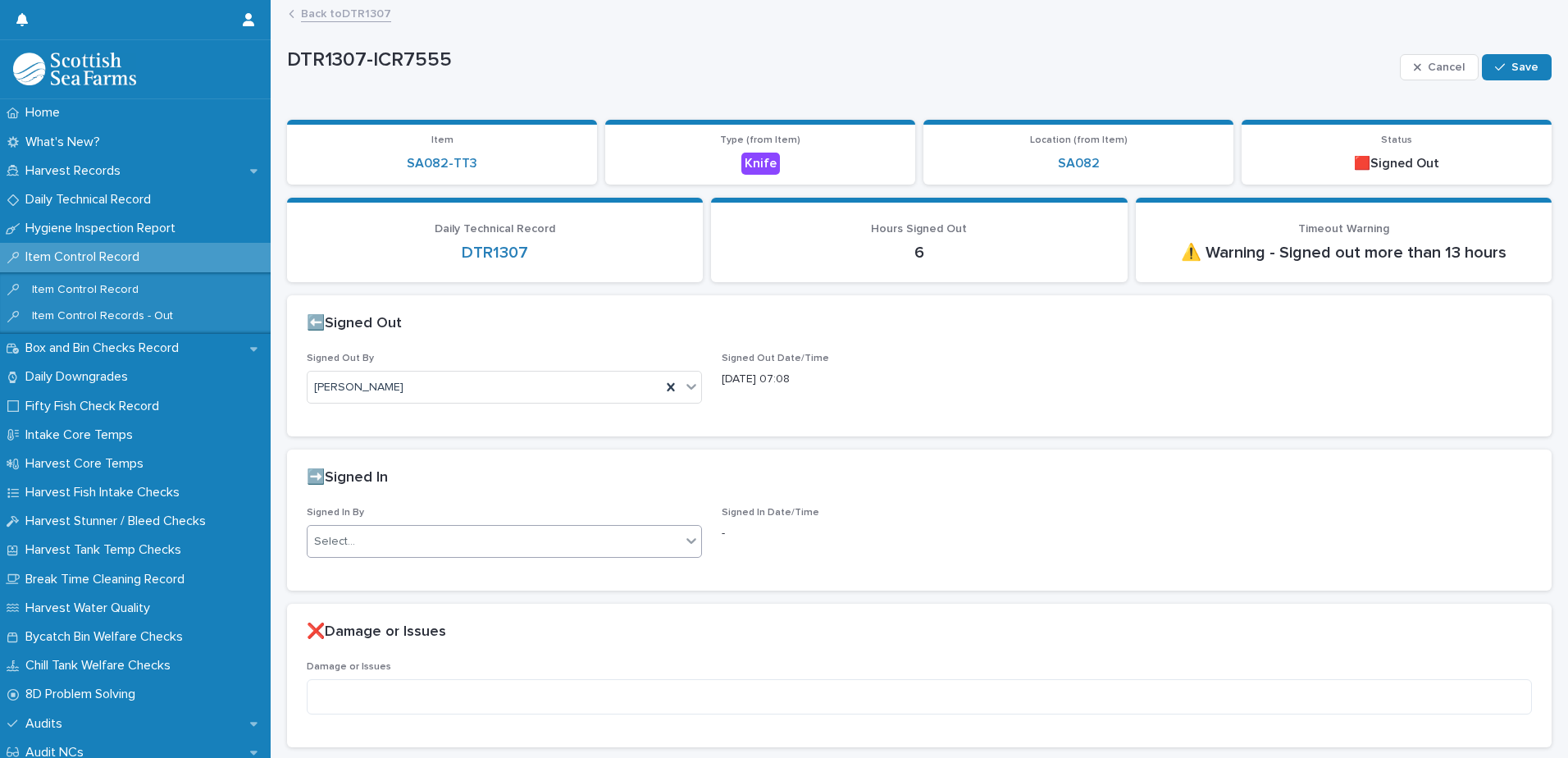
click at [352, 537] on div "Select..." at bounding box center [335, 542] width 41 height 17
type input "*****"
click at [353, 578] on div "[PERSON_NAME]" at bounding box center [503, 573] width 390 height 29
click at [1511, 71] on span "Save" at bounding box center [1524, 67] width 27 height 12
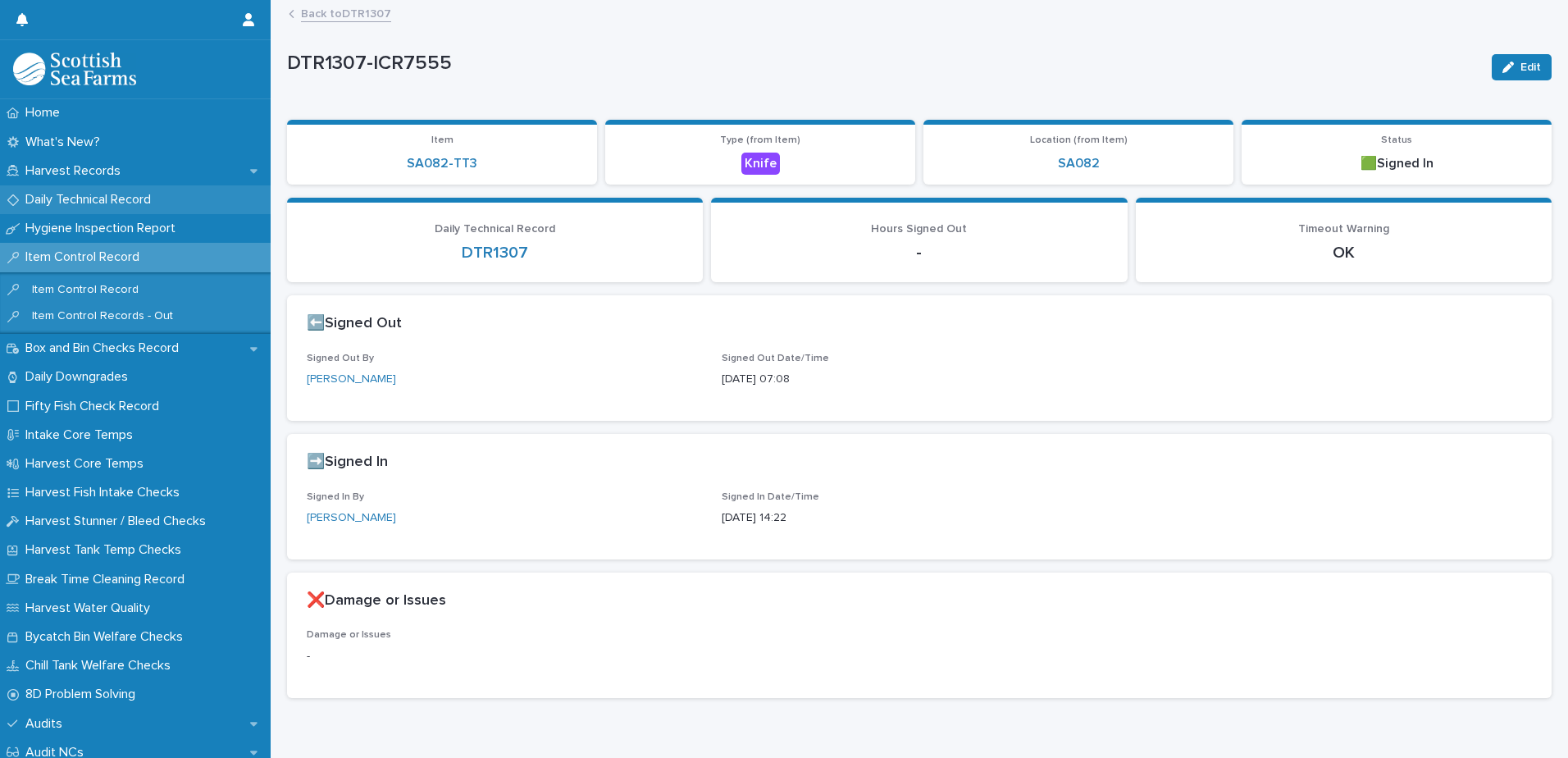
click at [76, 193] on p "Daily Technical Record" at bounding box center [91, 199] width 145 height 16
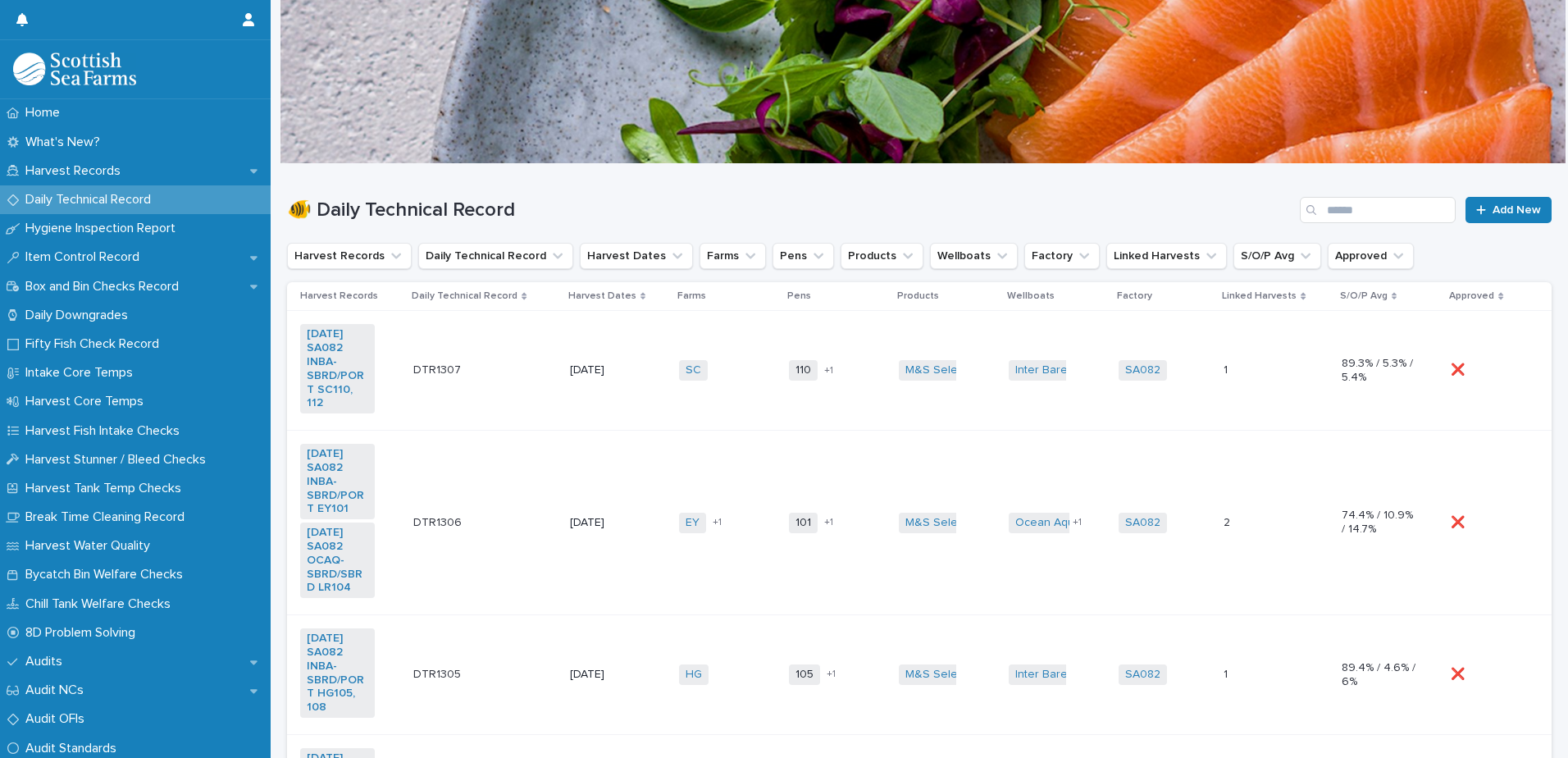
click at [752, 407] on td "SC + 0" at bounding box center [728, 371] width 110 height 120
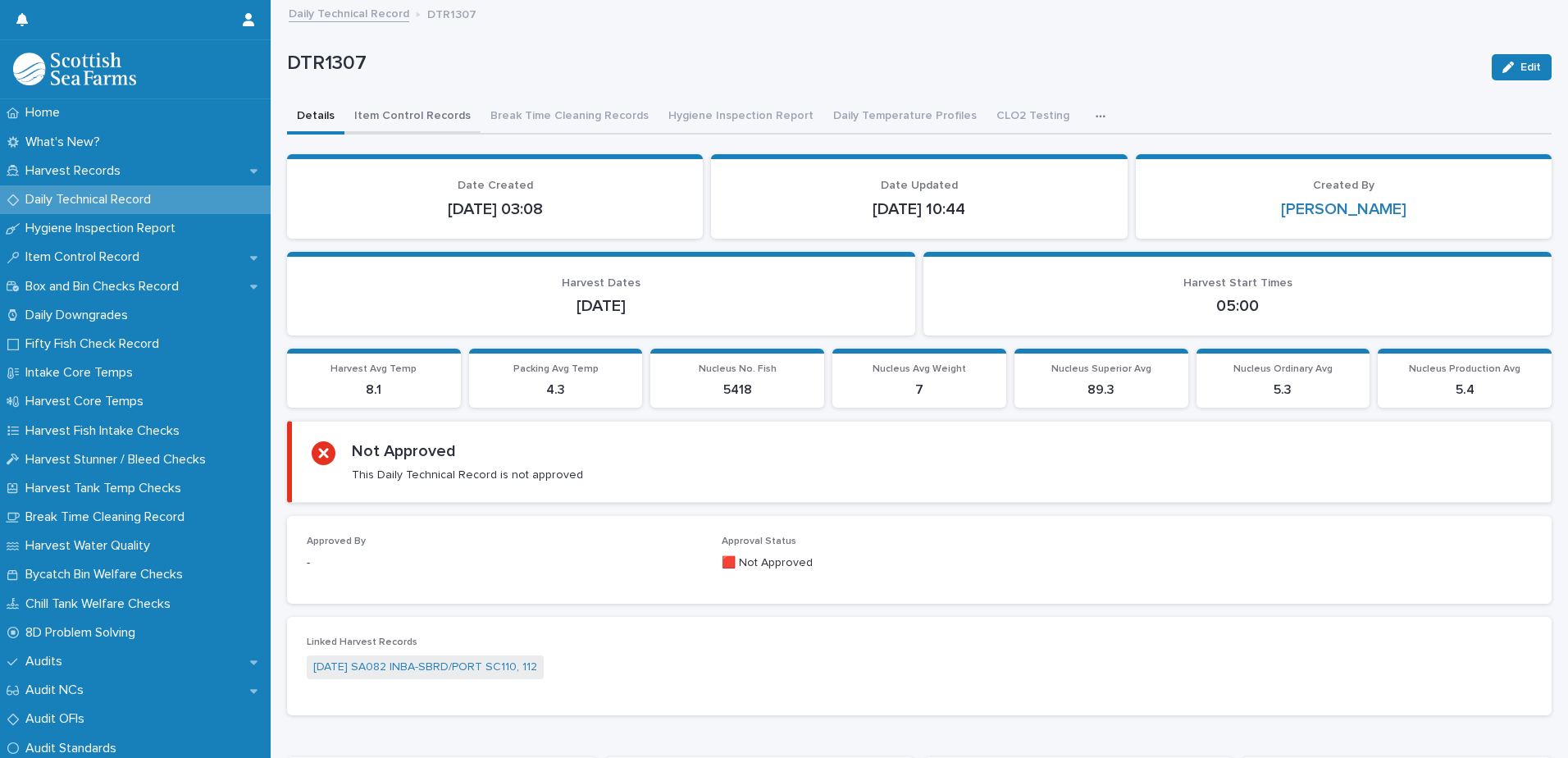
click at [426, 116] on button "Item Control Records" at bounding box center [412, 118] width 136 height 35
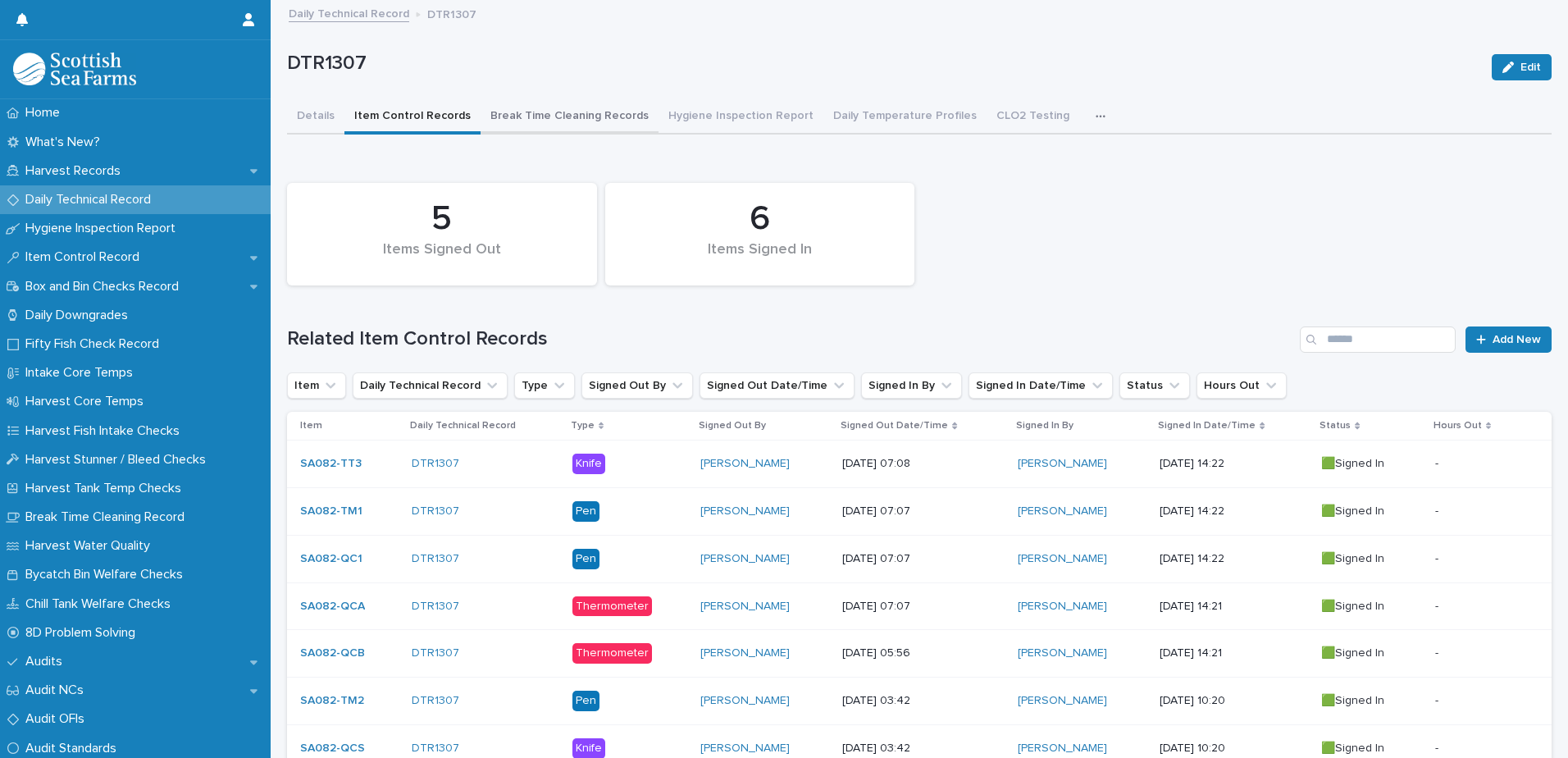
click at [581, 117] on button "Break Time Cleaning Records" at bounding box center [569, 118] width 178 height 35
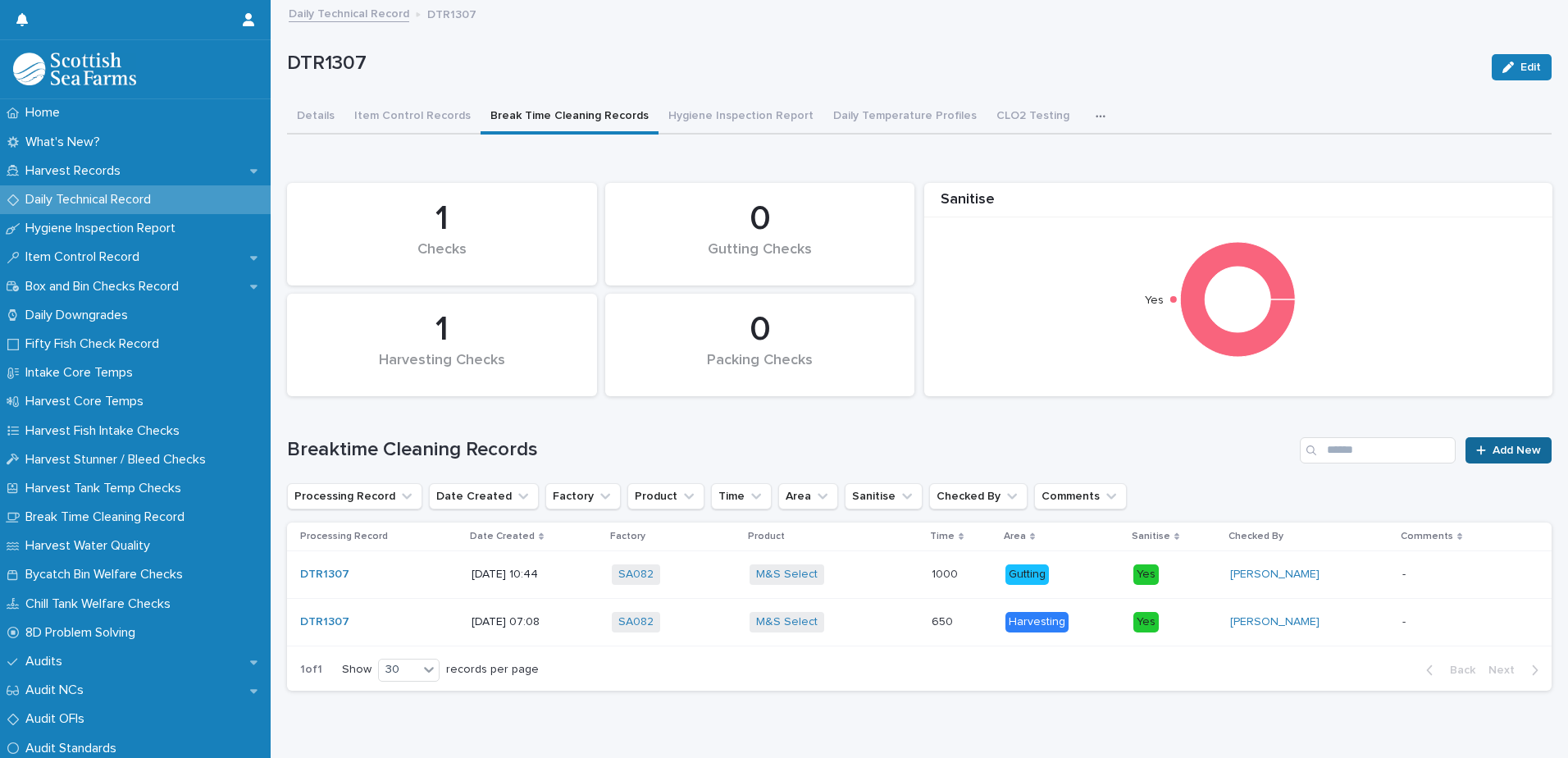
click at [1493, 451] on span "Add New" at bounding box center [1517, 450] width 49 height 12
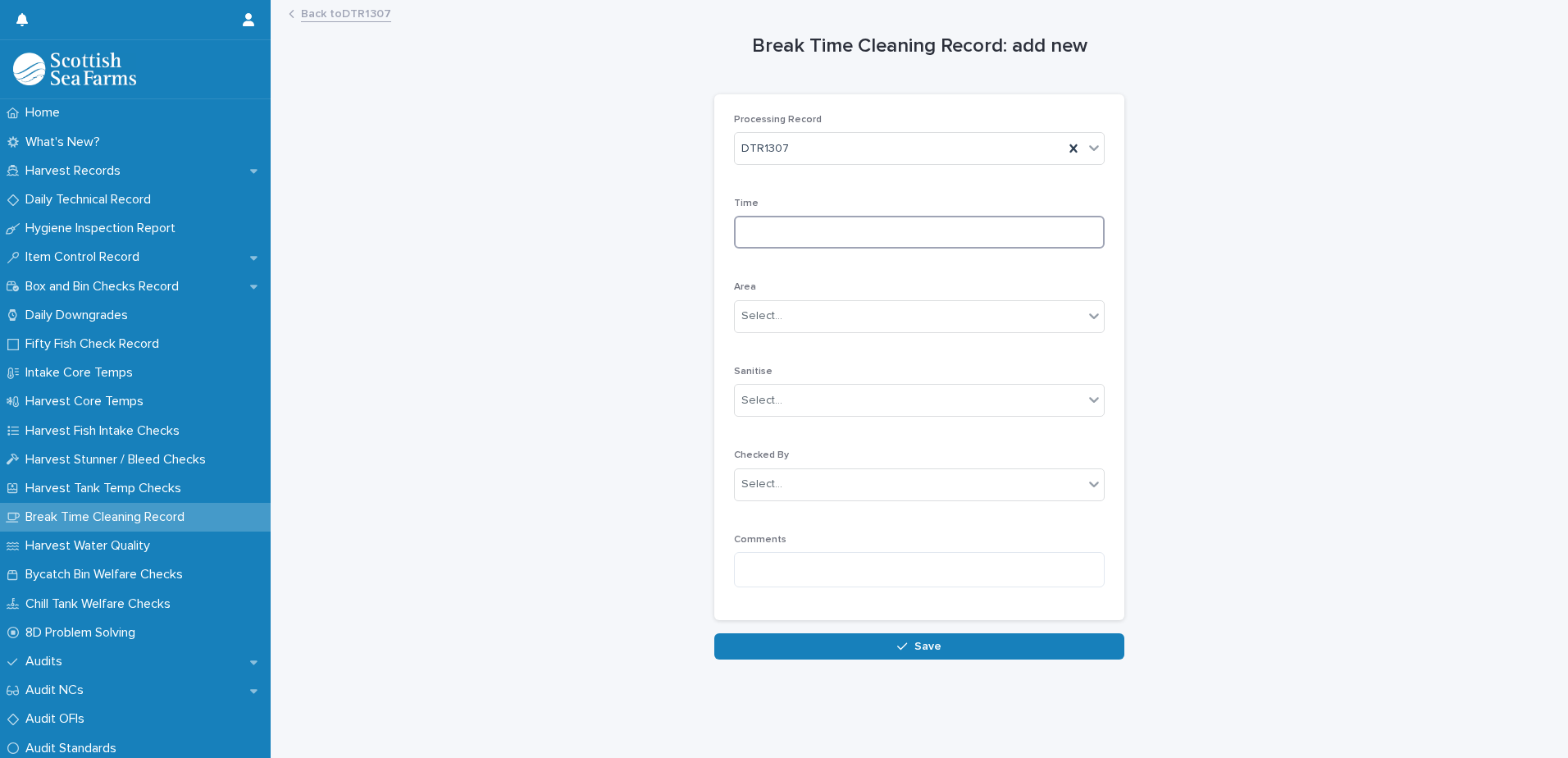
click at [753, 230] on input at bounding box center [919, 232] width 371 height 33
type input "****"
click at [768, 319] on div "Select..." at bounding box center [762, 316] width 41 height 17
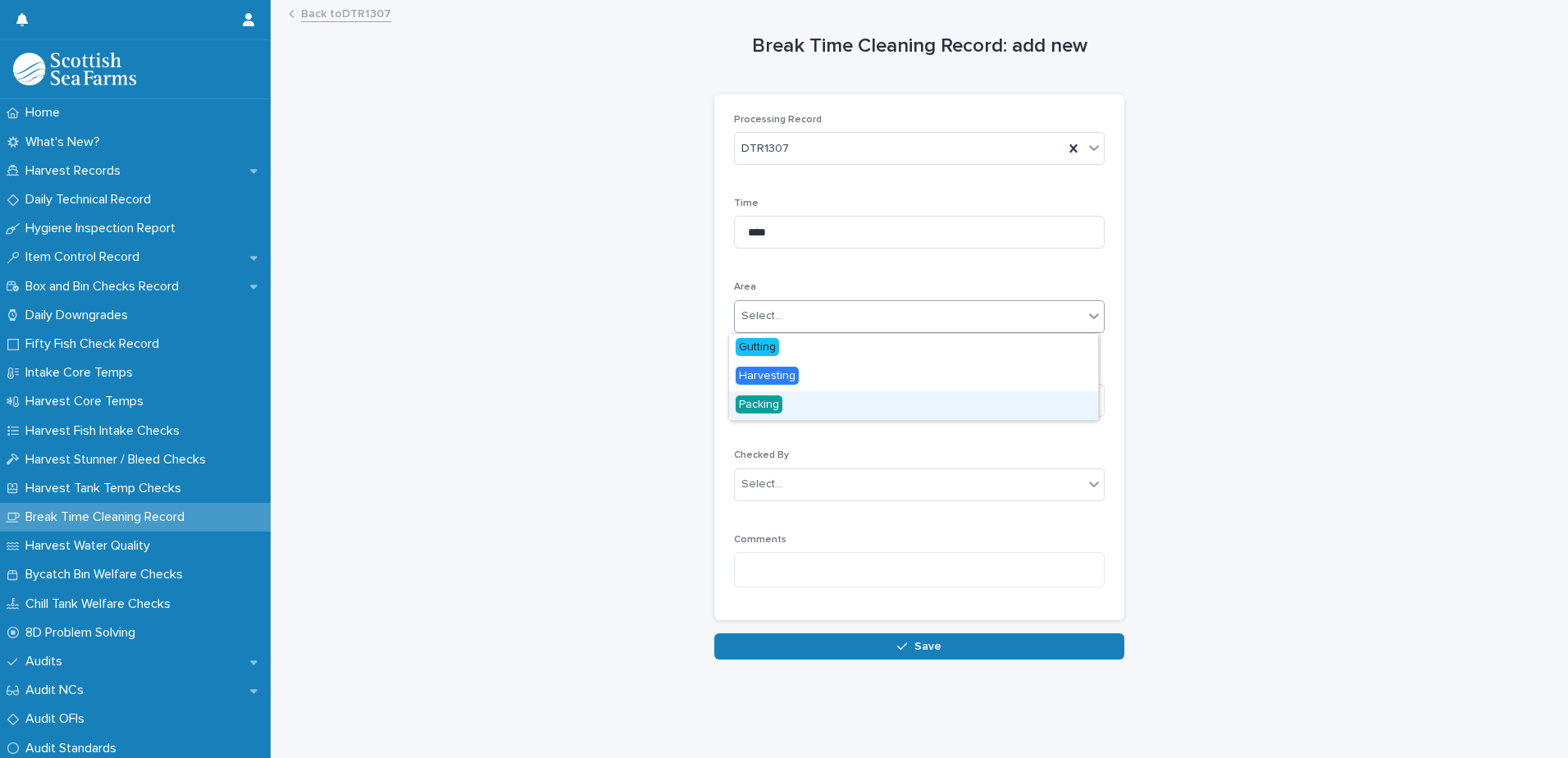
click at [776, 406] on span "Packing" at bounding box center [758, 405] width 47 height 18
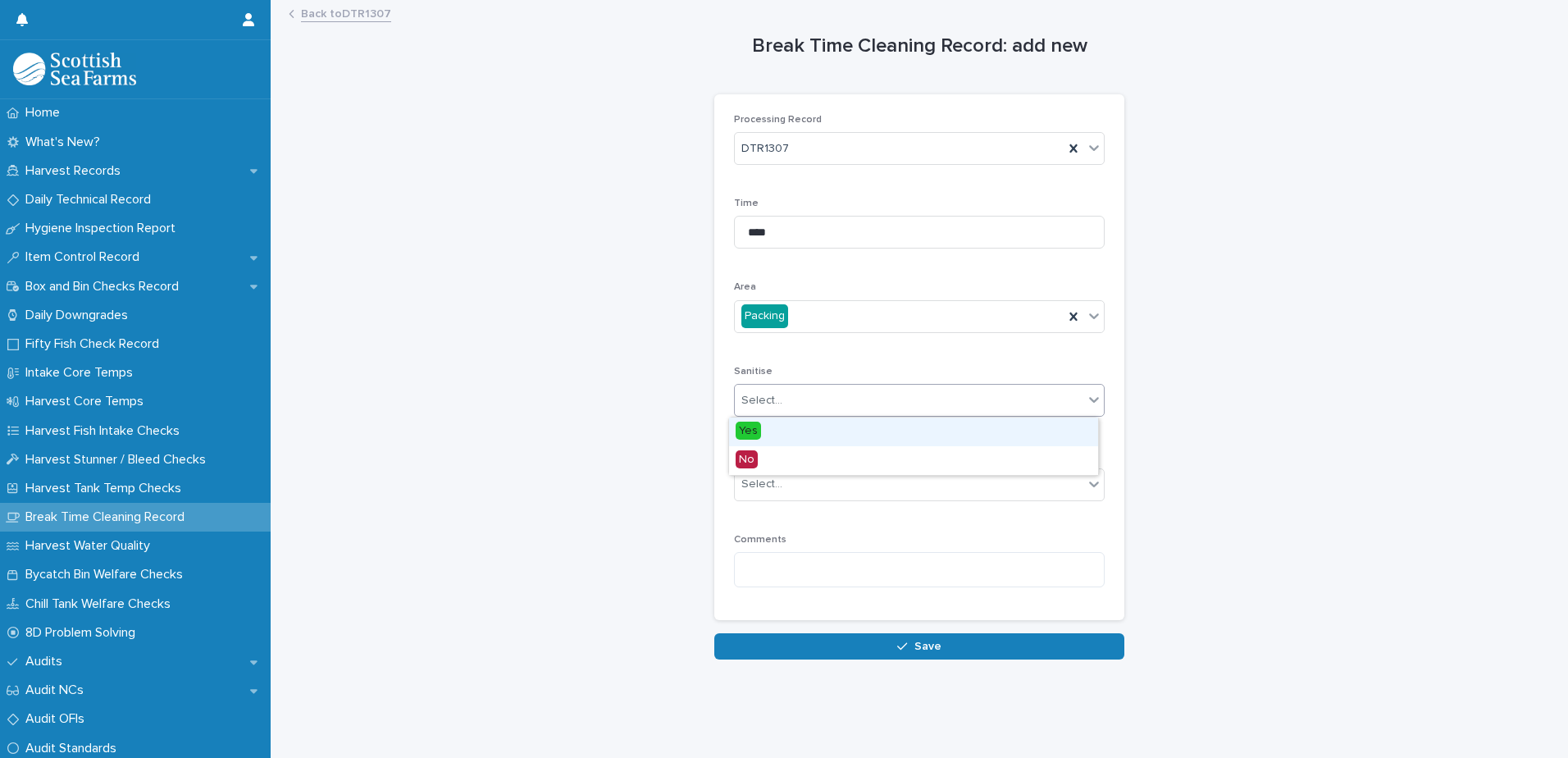
click at [769, 404] on div "Select..." at bounding box center [762, 401] width 41 height 17
drag, startPoint x: 765, startPoint y: 434, endPoint x: 758, endPoint y: 458, distance: 25.0
click at [765, 435] on div "Yes" at bounding box center [913, 431] width 369 height 29
click at [755, 486] on div "Select..." at bounding box center [762, 484] width 41 height 17
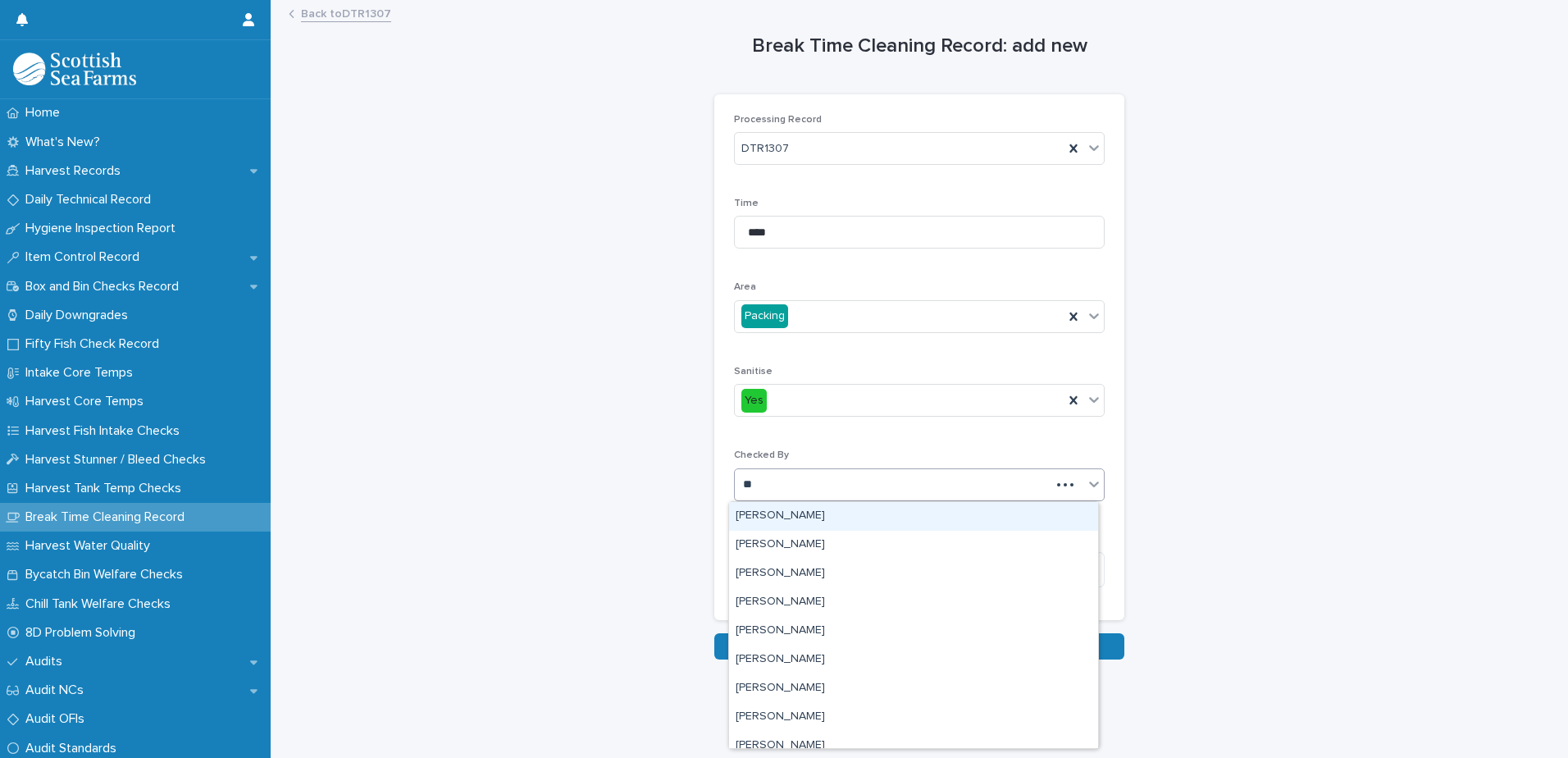
type input "***"
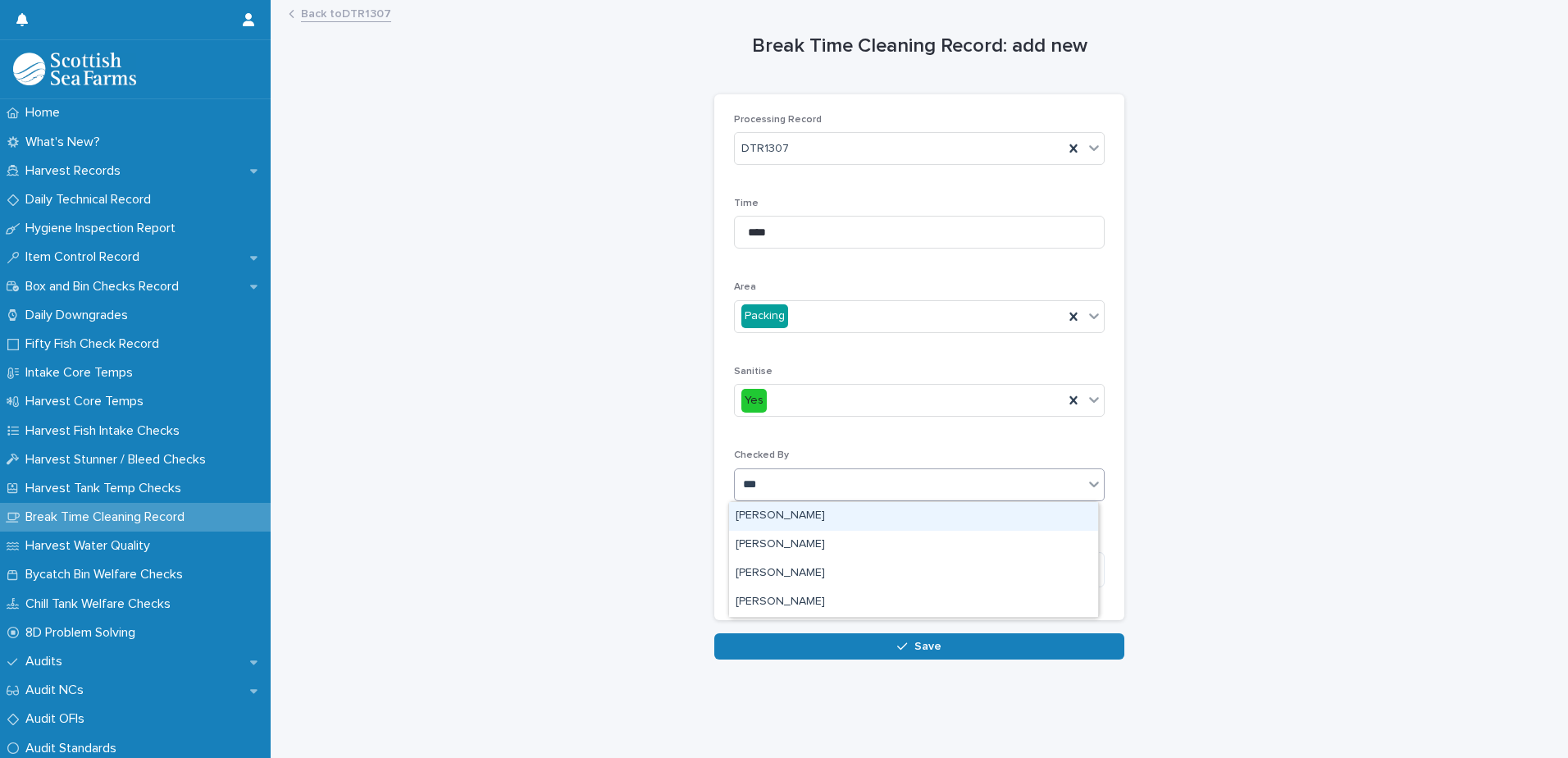
click at [762, 523] on div "[PERSON_NAME]" at bounding box center [913, 516] width 369 height 29
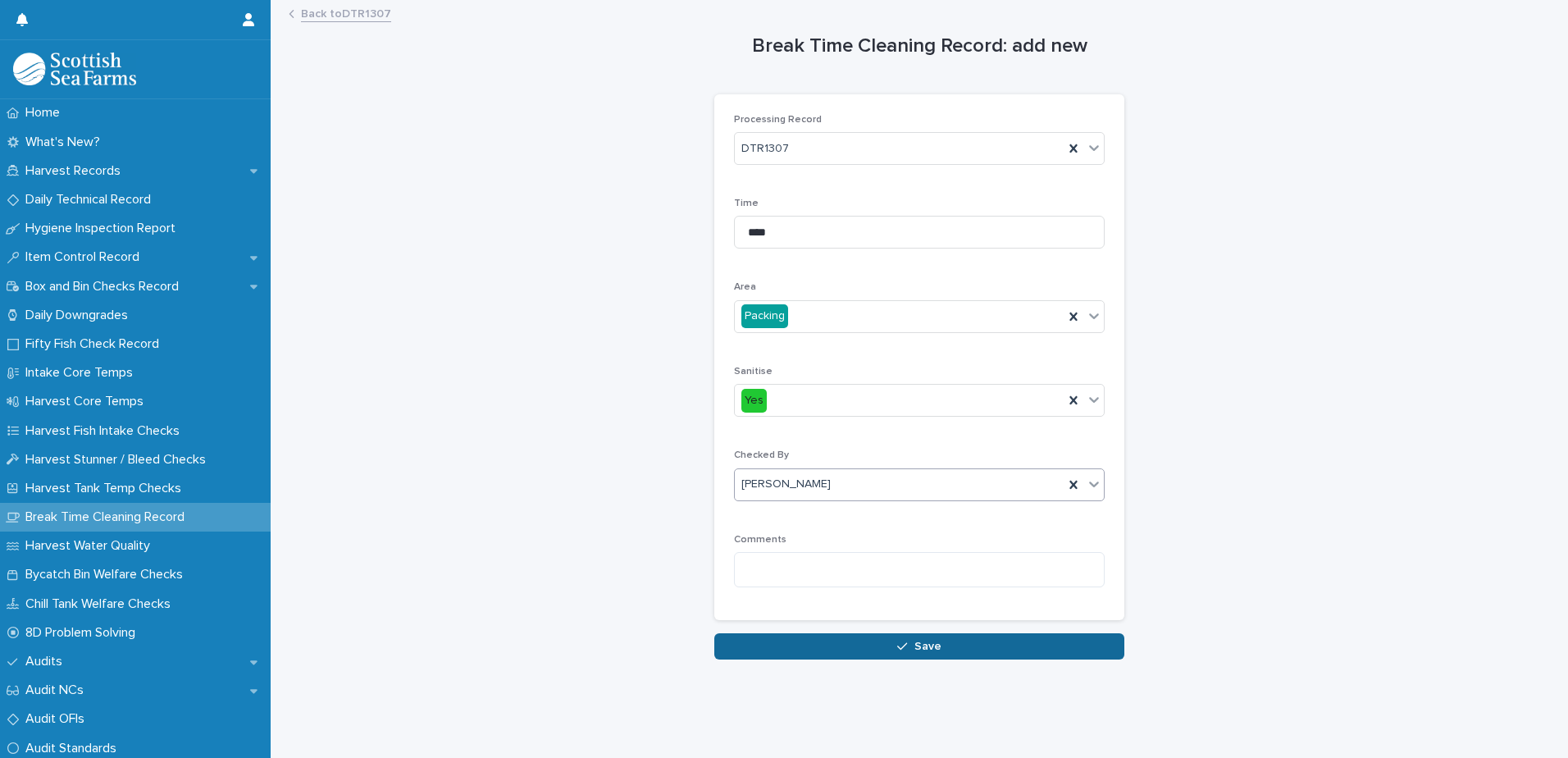
click at [755, 645] on button "Save" at bounding box center [919, 647] width 410 height 26
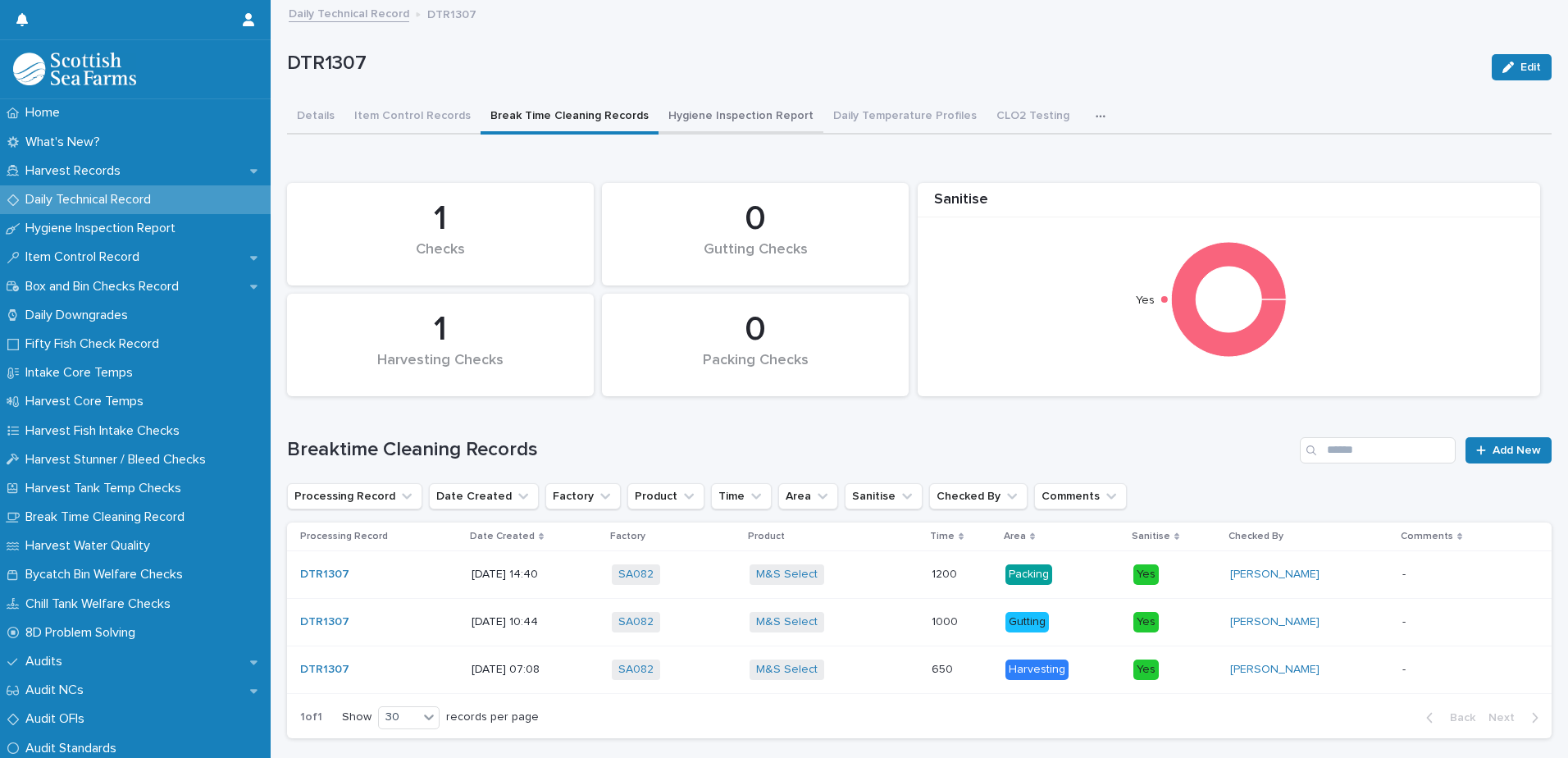
click at [716, 114] on button "Hygiene Inspection Report" at bounding box center [741, 118] width 165 height 35
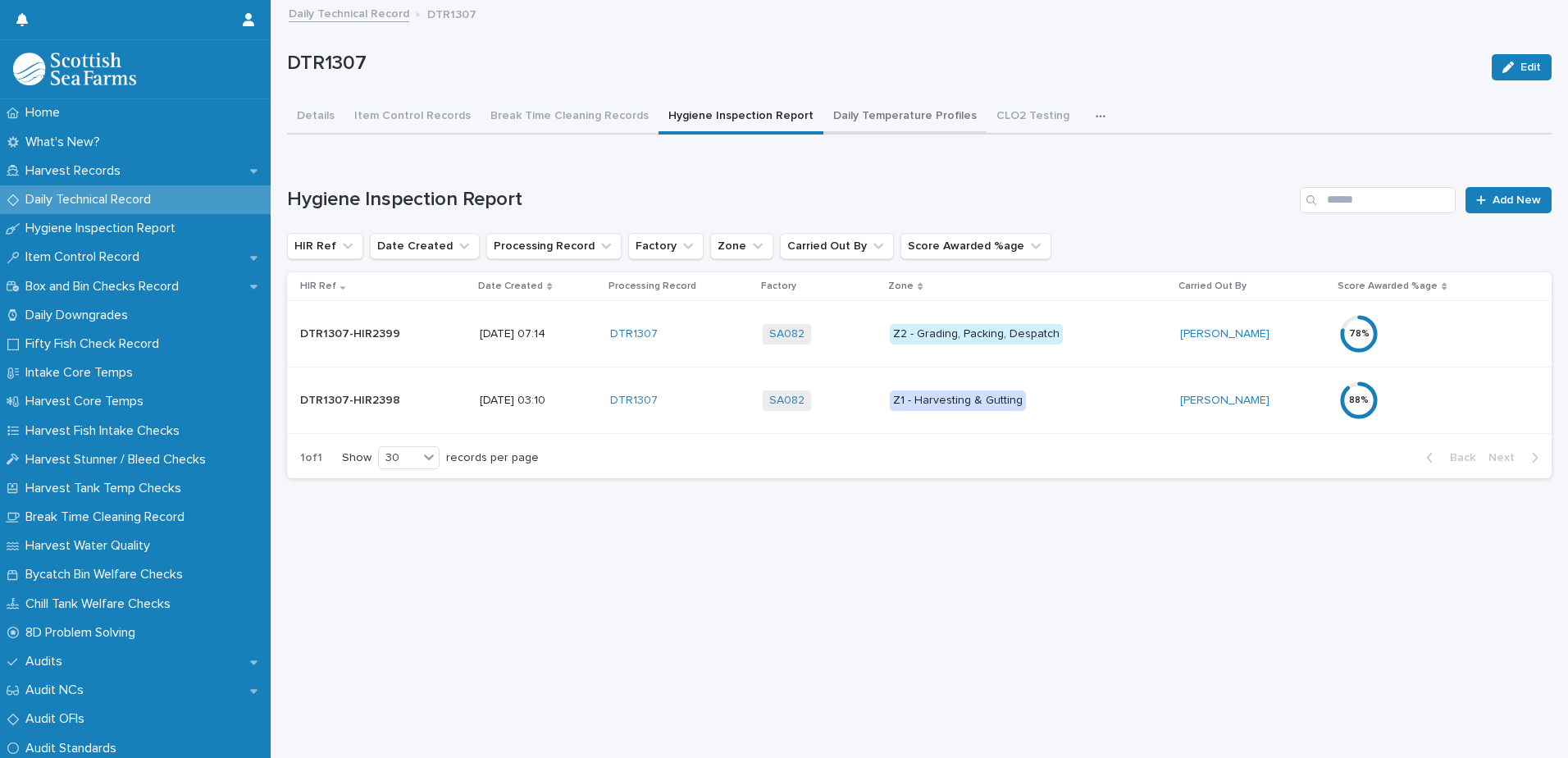
click at [849, 123] on button "Daily Temperature Profiles" at bounding box center [905, 118] width 163 height 35
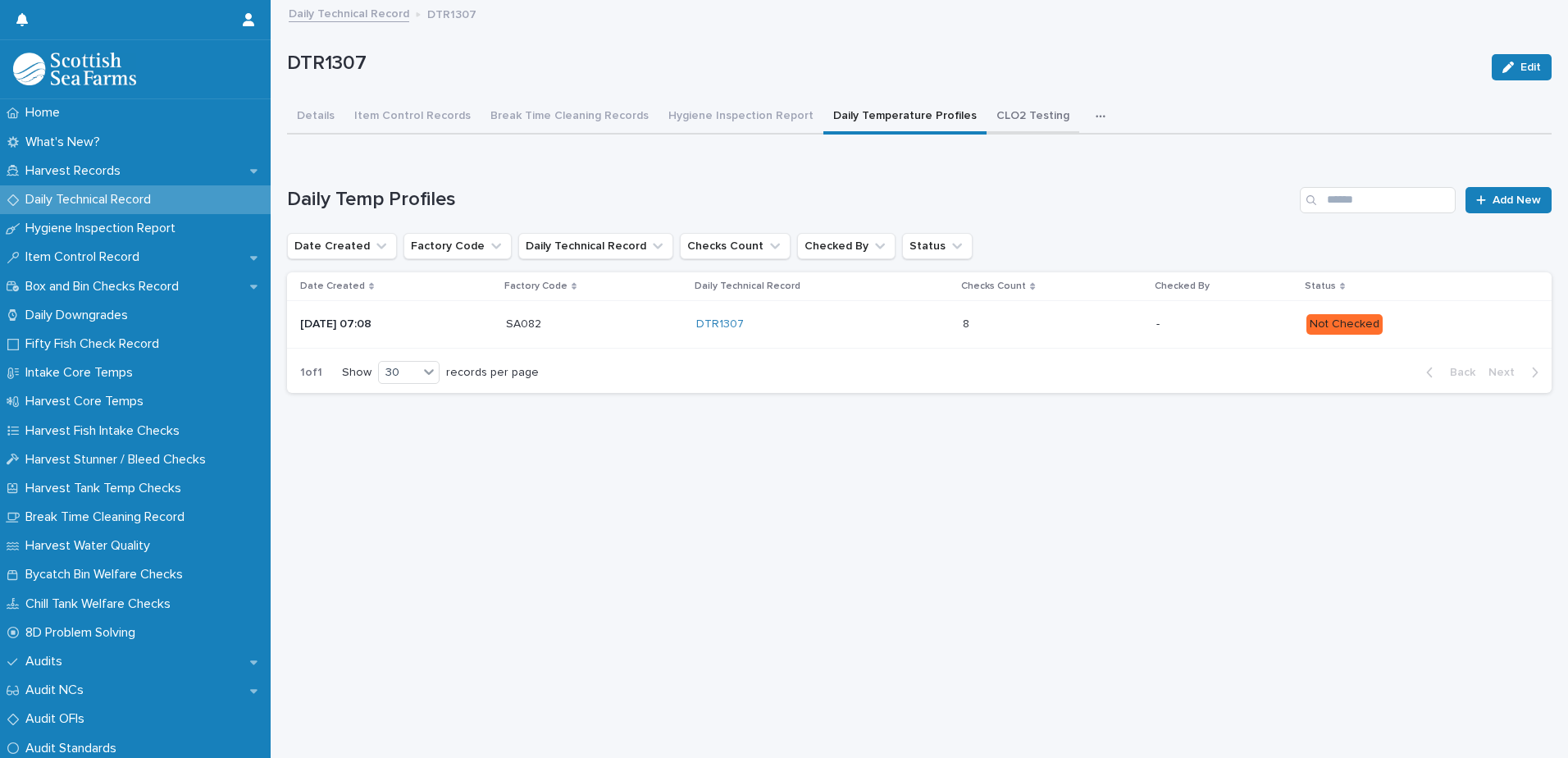
click at [986, 120] on button "CLO2 Testing" at bounding box center [1032, 118] width 93 height 35
